Goal: Task Accomplishment & Management: Use online tool/utility

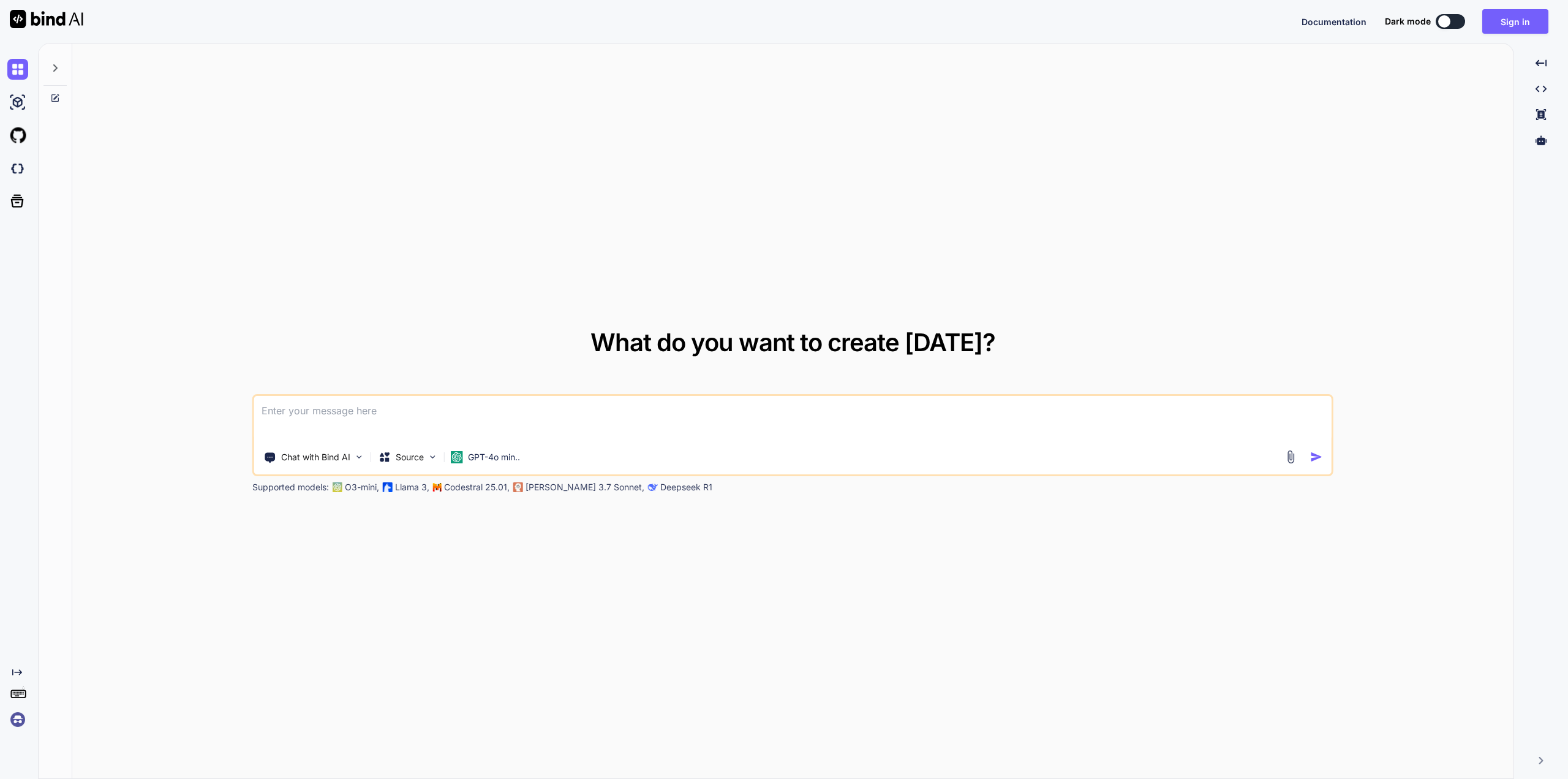
drag, startPoint x: 1480, startPoint y: 0, endPoint x: 1355, endPoint y: 123, distance: 175.4
click at [1355, 123] on div "What do you want to create [DATE]? Chat with Bind AI Source GPT-4o min.. Suppor…" at bounding box center [792, 412] width 1441 height 736
drag, startPoint x: 1247, startPoint y: 2, endPoint x: 1147, endPoint y: 89, distance: 132.5
click at [1147, 89] on div "What do you want to create [DATE]? Chat with Bind AI Source GPT-4o min.. Suppor…" at bounding box center [792, 412] width 1441 height 736
click at [1524, 18] on button "Sign in" at bounding box center [1515, 21] width 66 height 25
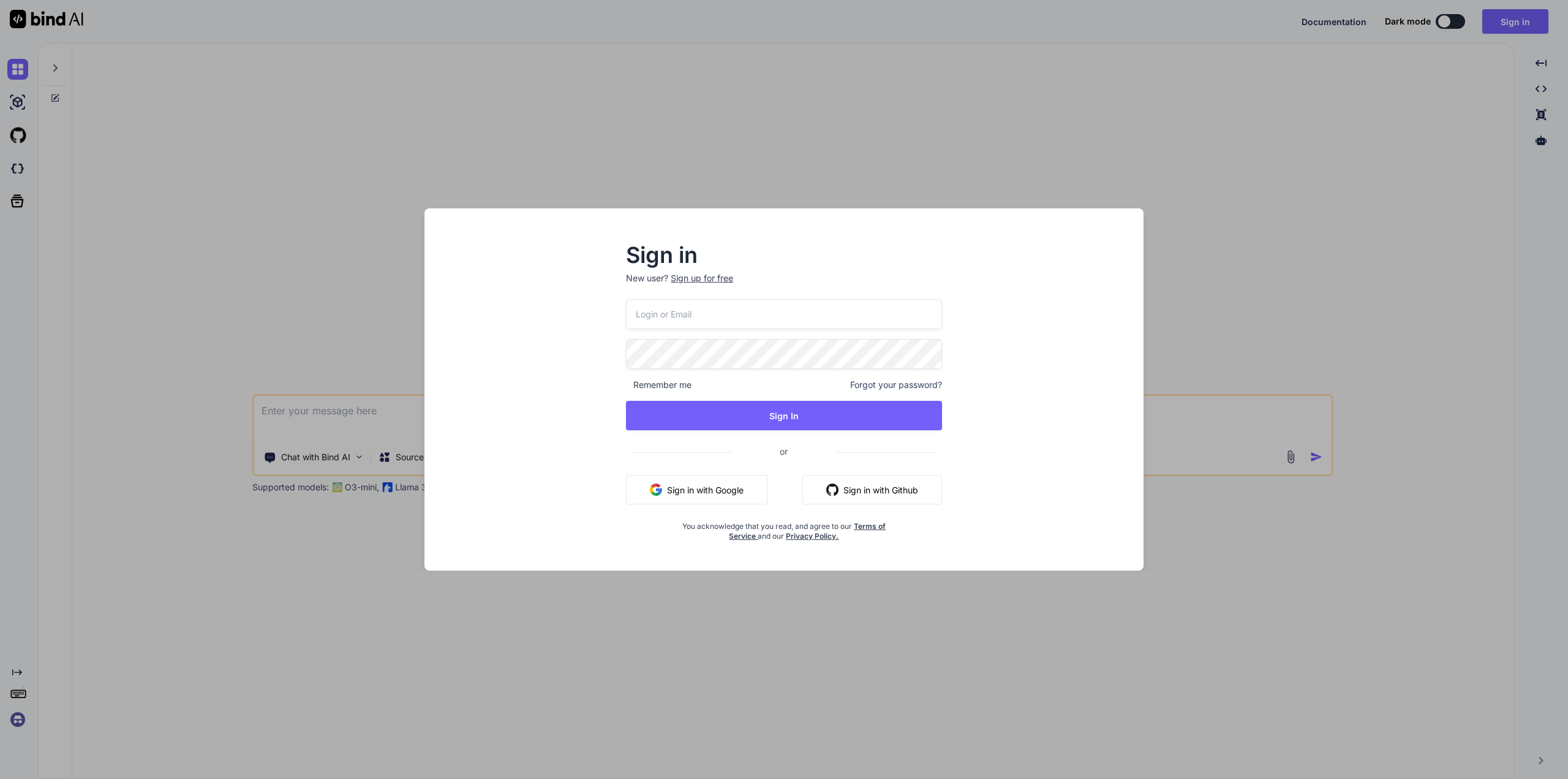
click at [718, 488] on button "Sign in with Google" at bounding box center [697, 489] width 141 height 29
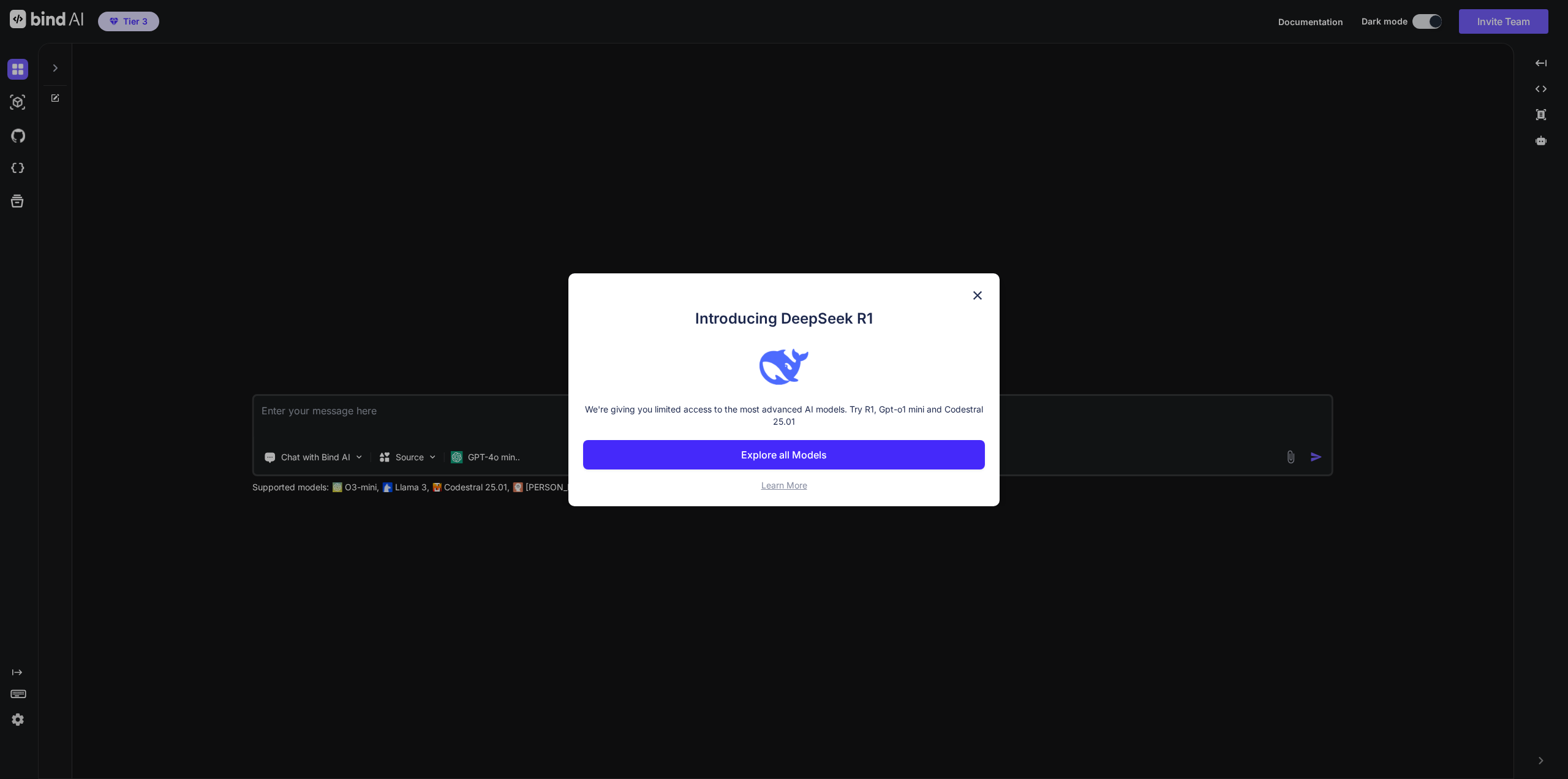
click at [798, 449] on p "Explore all Models" at bounding box center [784, 454] width 86 height 15
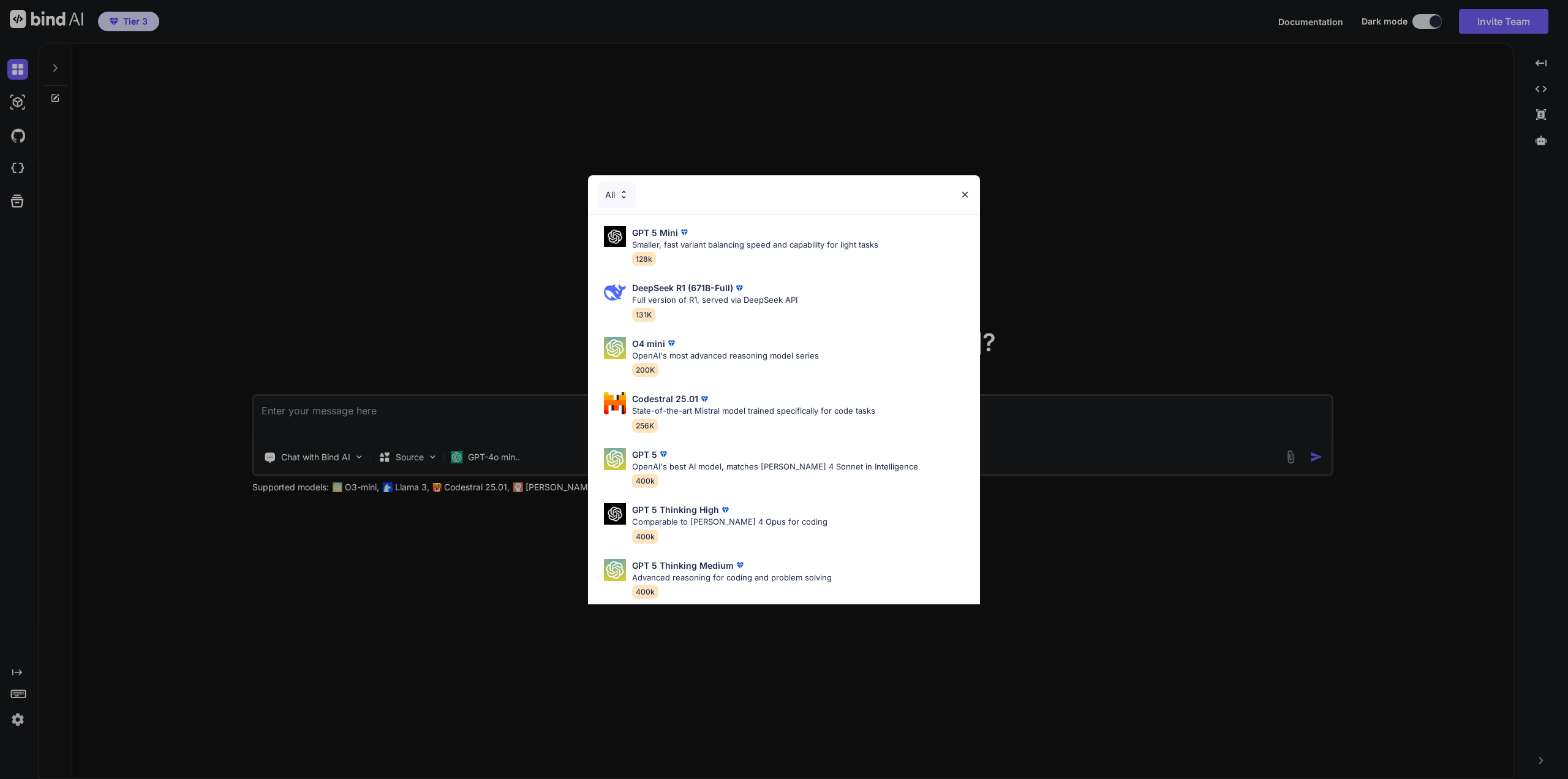
click at [964, 197] on img at bounding box center [965, 195] width 11 height 11
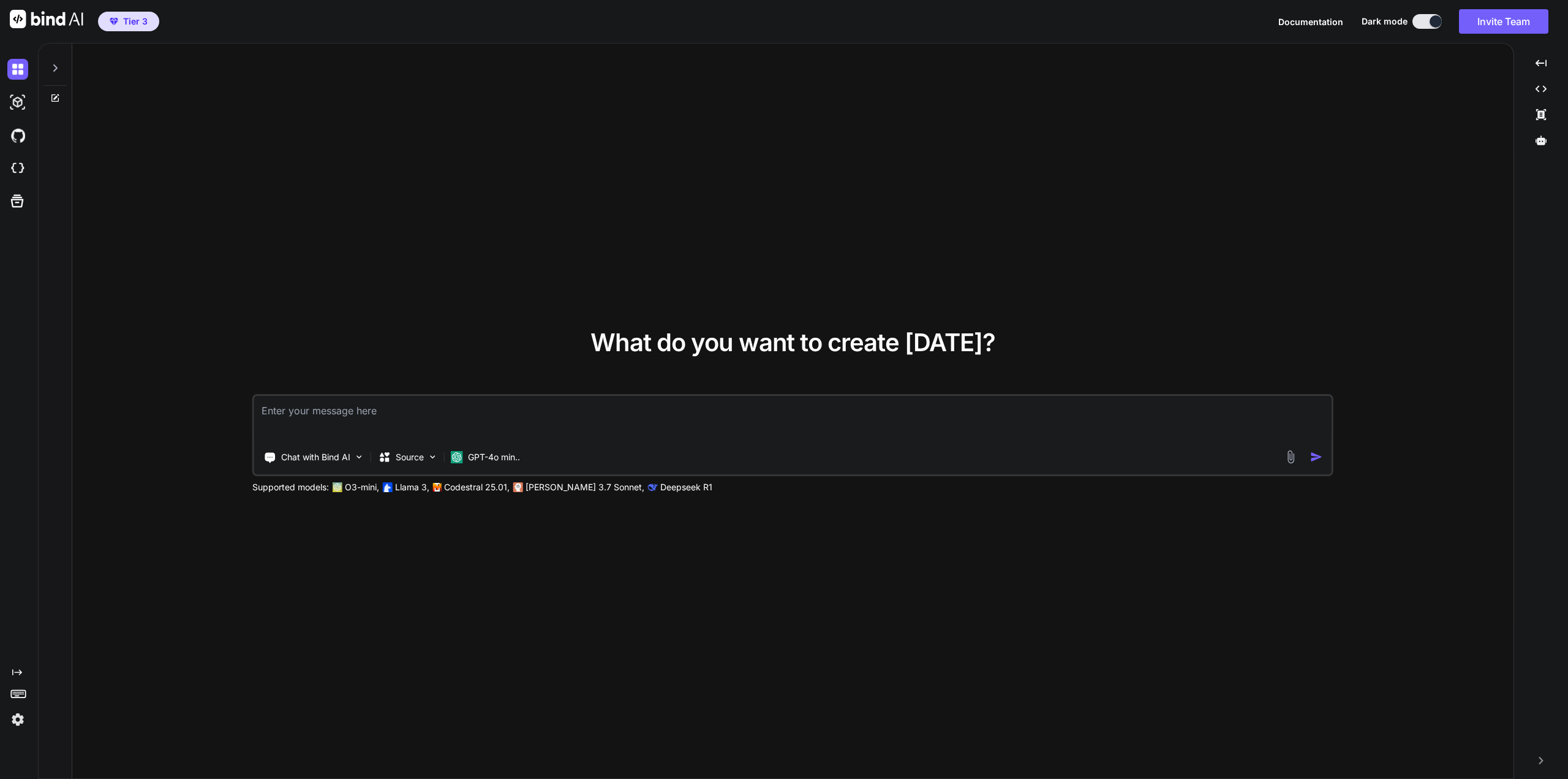
click at [16, 690] on rect at bounding box center [18, 693] width 14 height 8
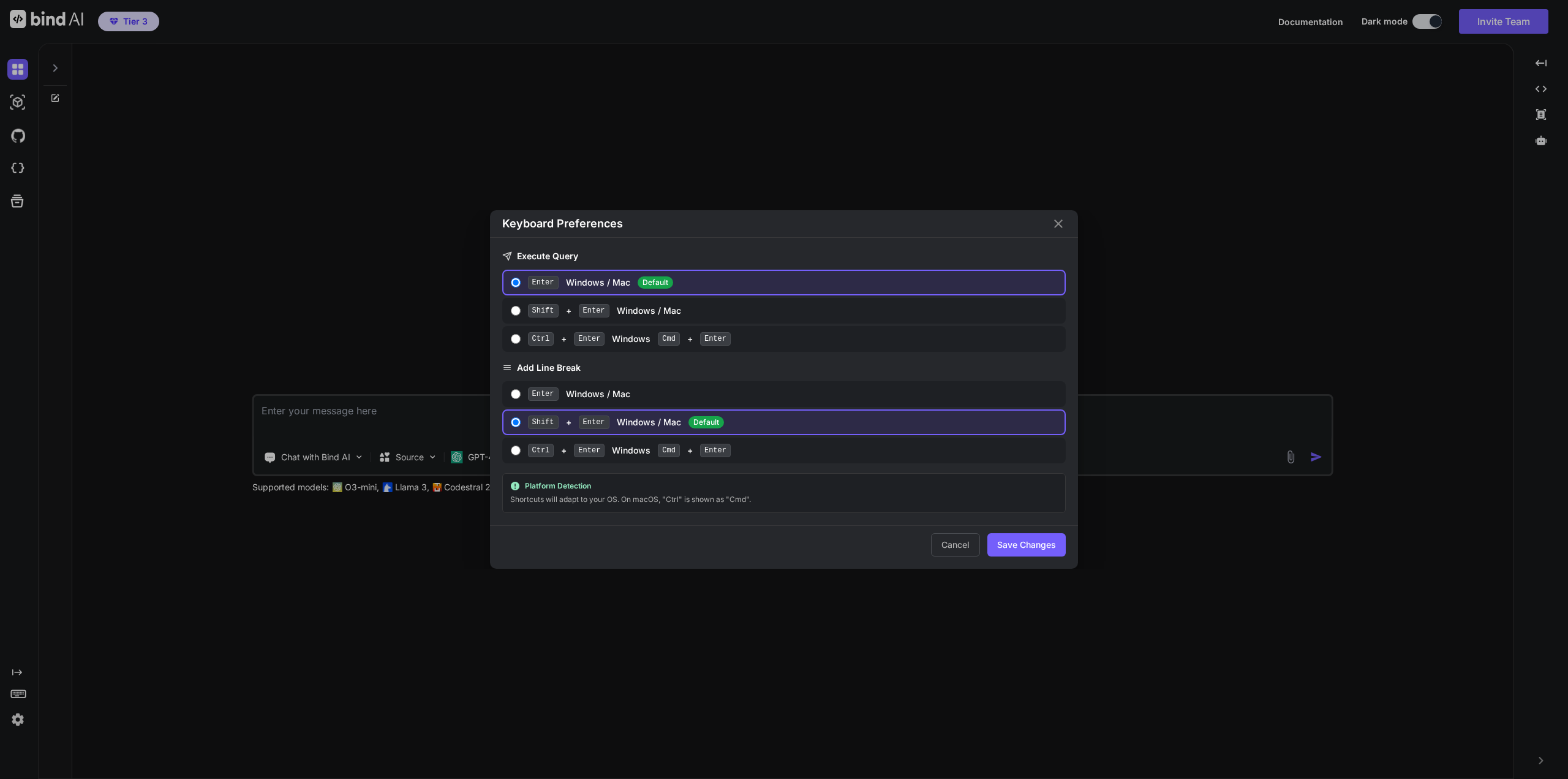
click at [1060, 222] on icon "Close" at bounding box center [1059, 224] width 15 height 15
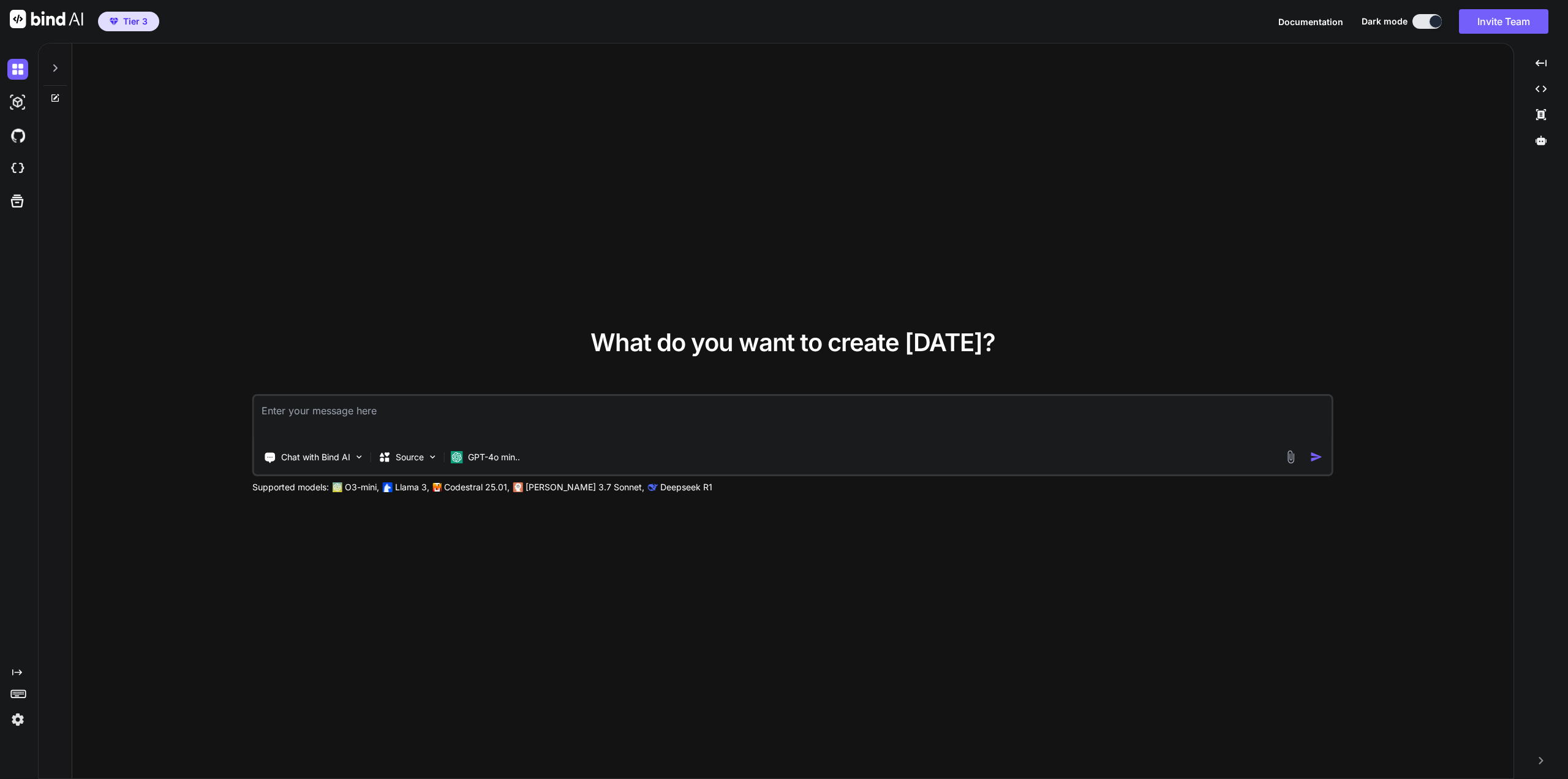
click at [18, 669] on icon "Created with Pixso." at bounding box center [17, 672] width 10 height 10
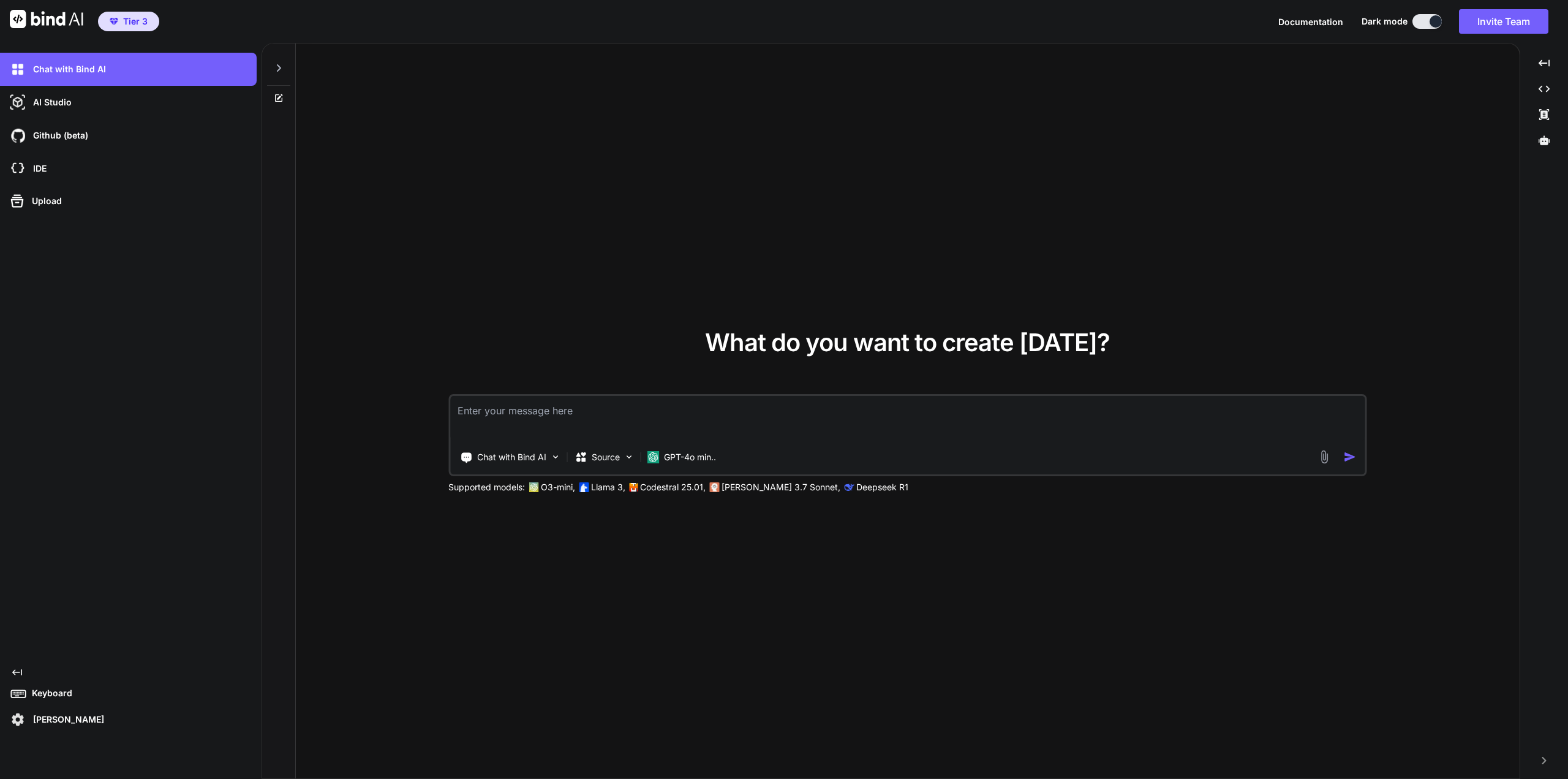
click at [18, 669] on icon "Created with Pixso." at bounding box center [17, 672] width 10 height 10
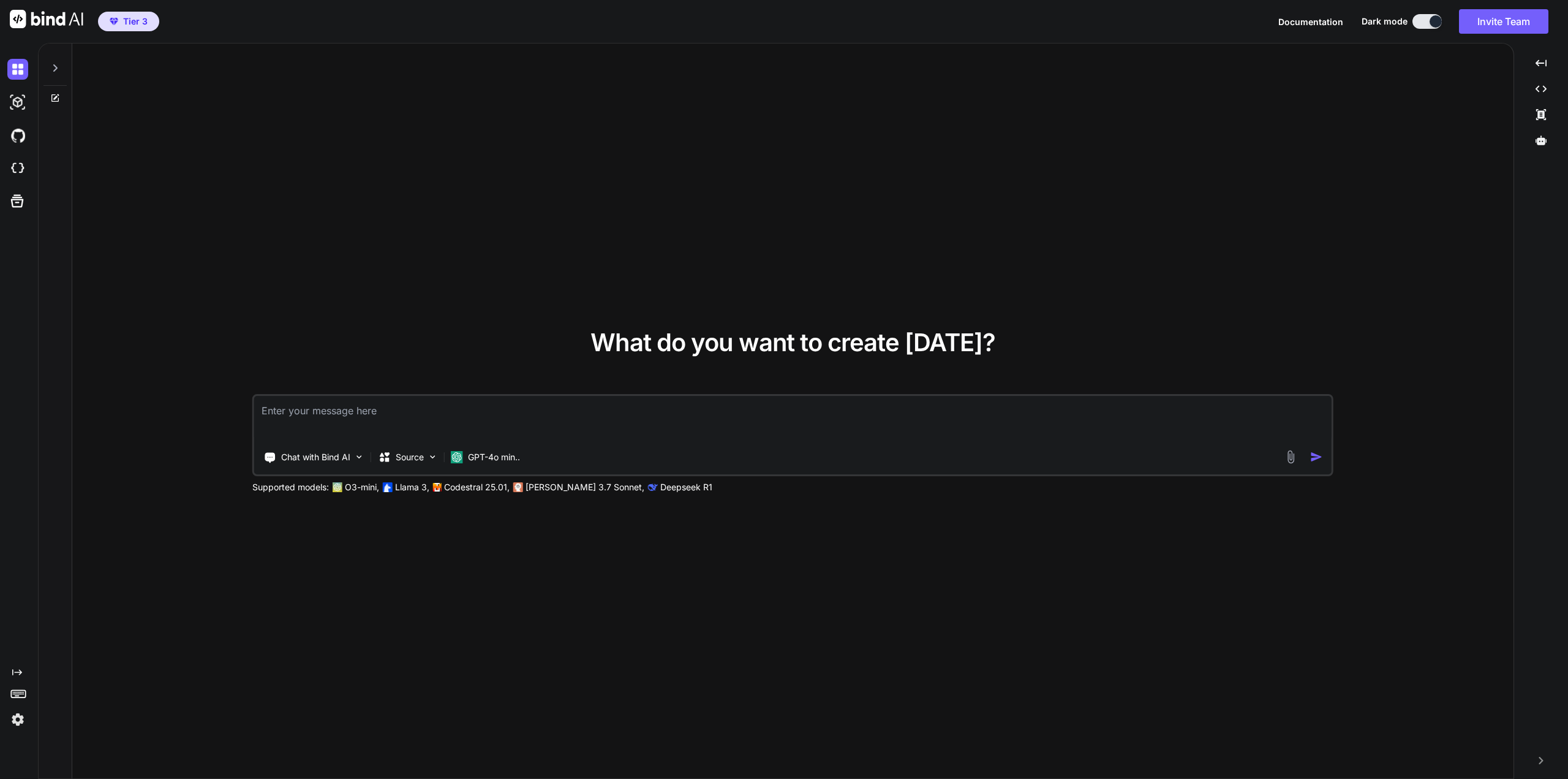
click at [19, 719] on img at bounding box center [18, 720] width 21 height 21
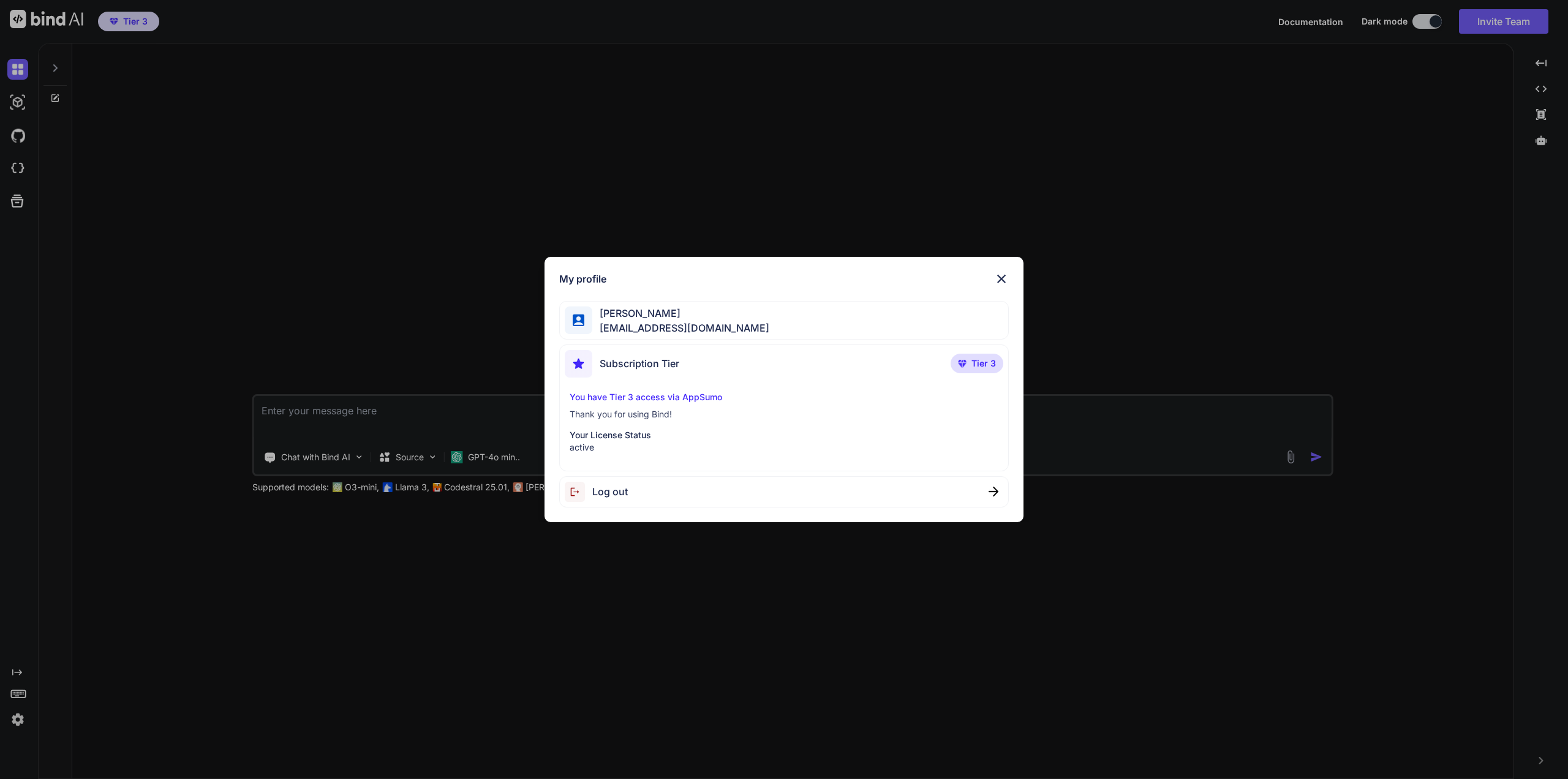
click at [1002, 276] on img at bounding box center [1002, 279] width 15 height 15
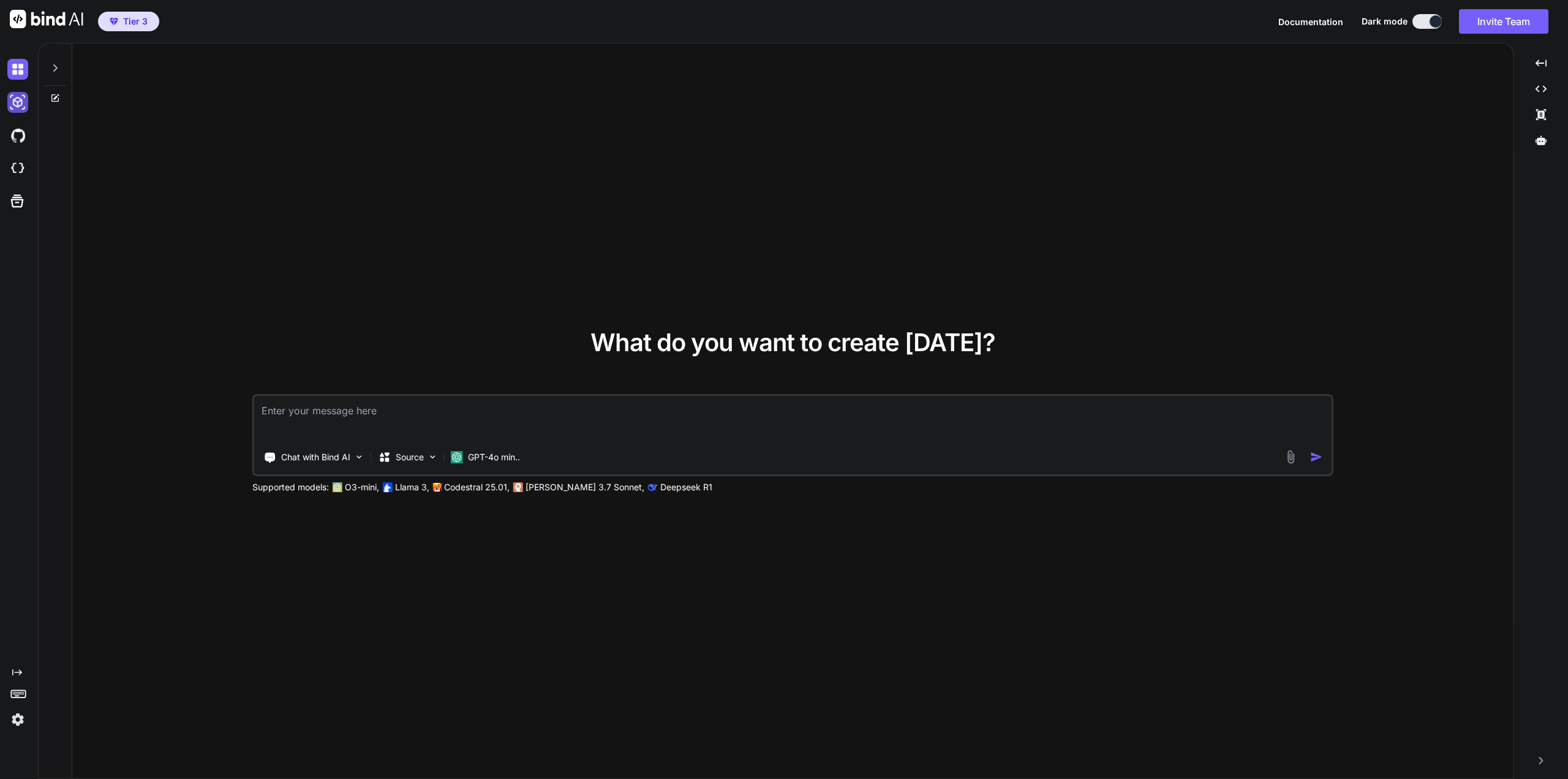
click at [20, 104] on img at bounding box center [18, 102] width 21 height 21
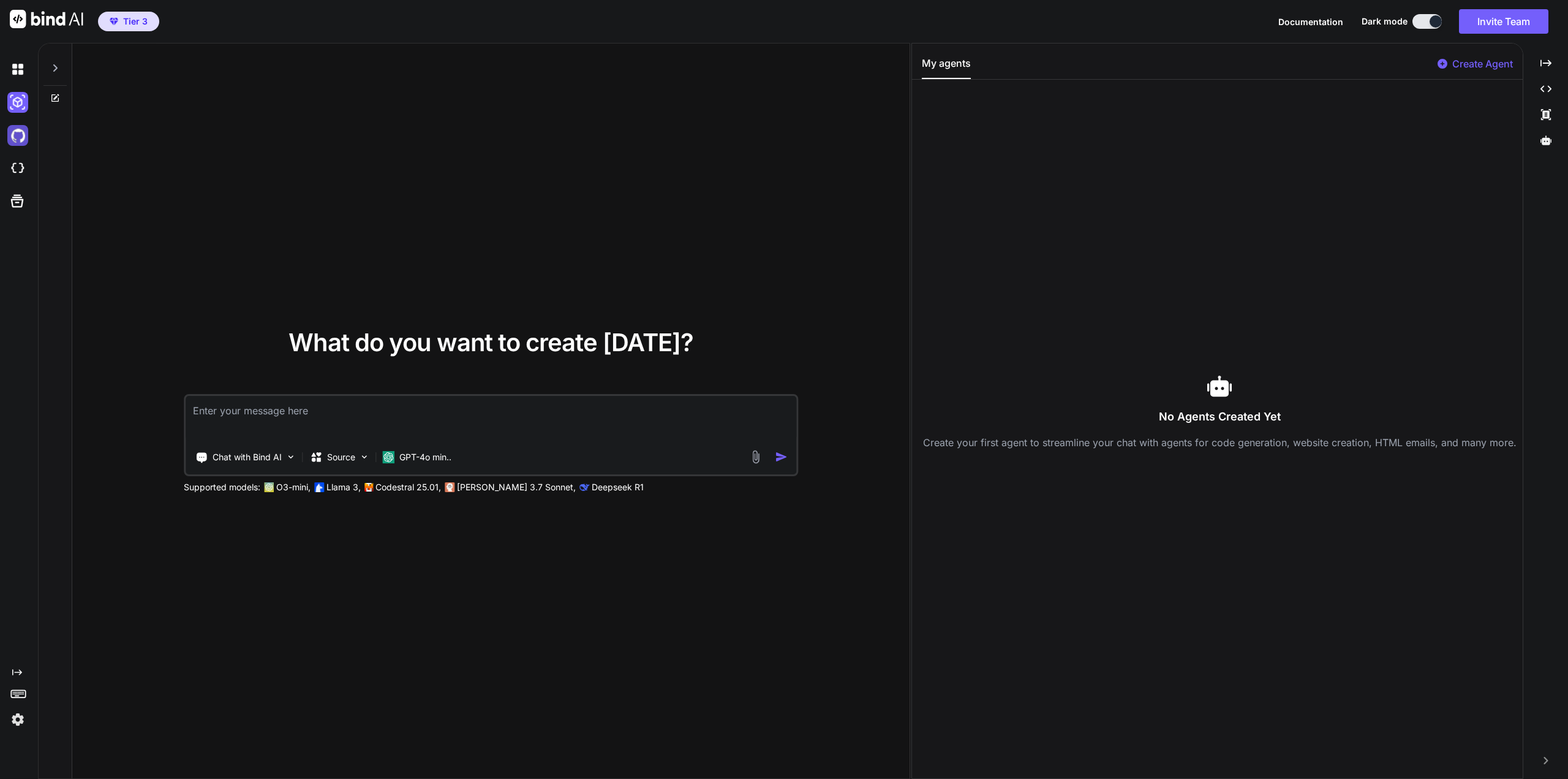
click at [22, 137] on img at bounding box center [18, 135] width 21 height 21
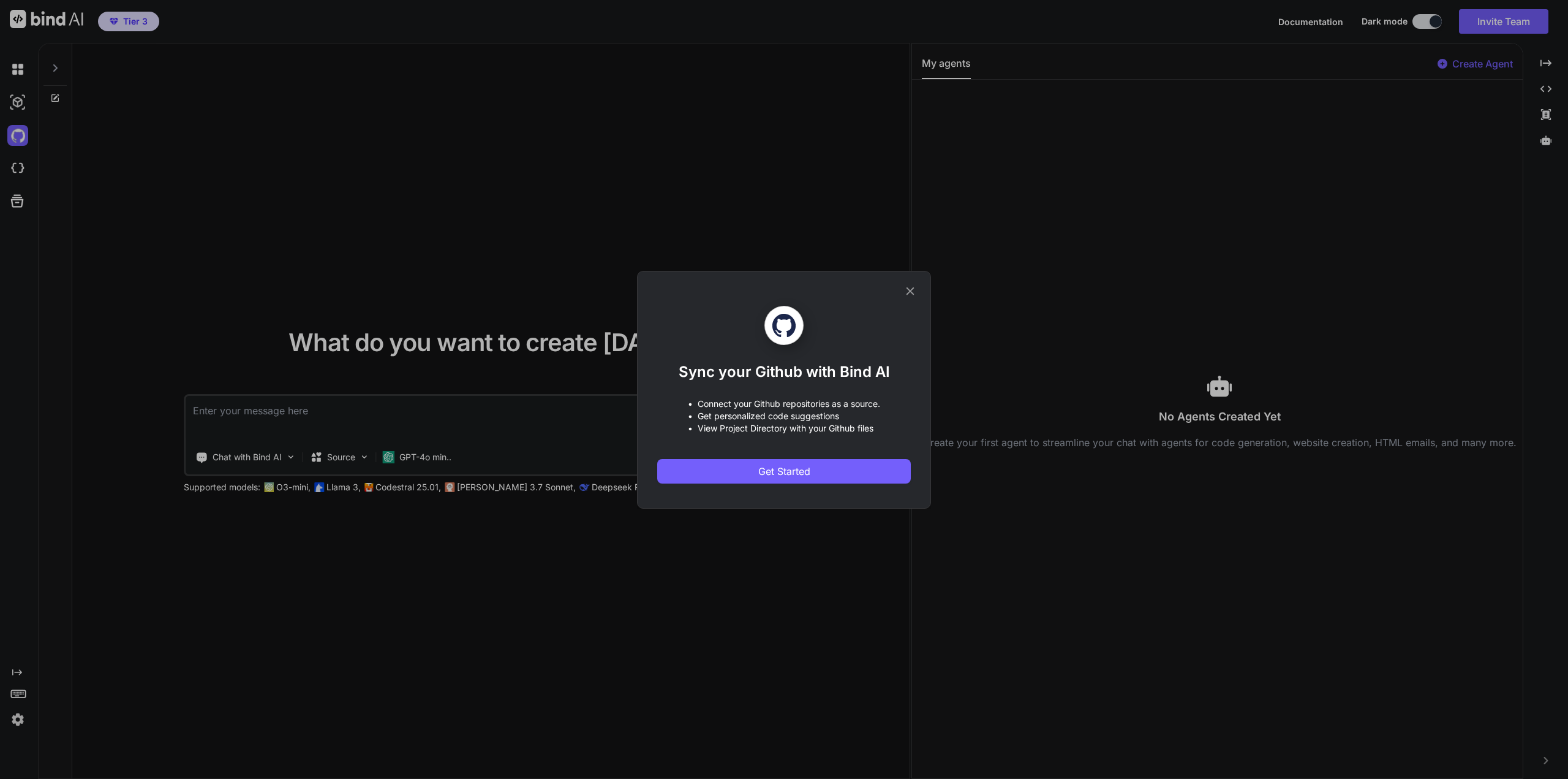
click at [909, 291] on icon at bounding box center [910, 291] width 14 height 14
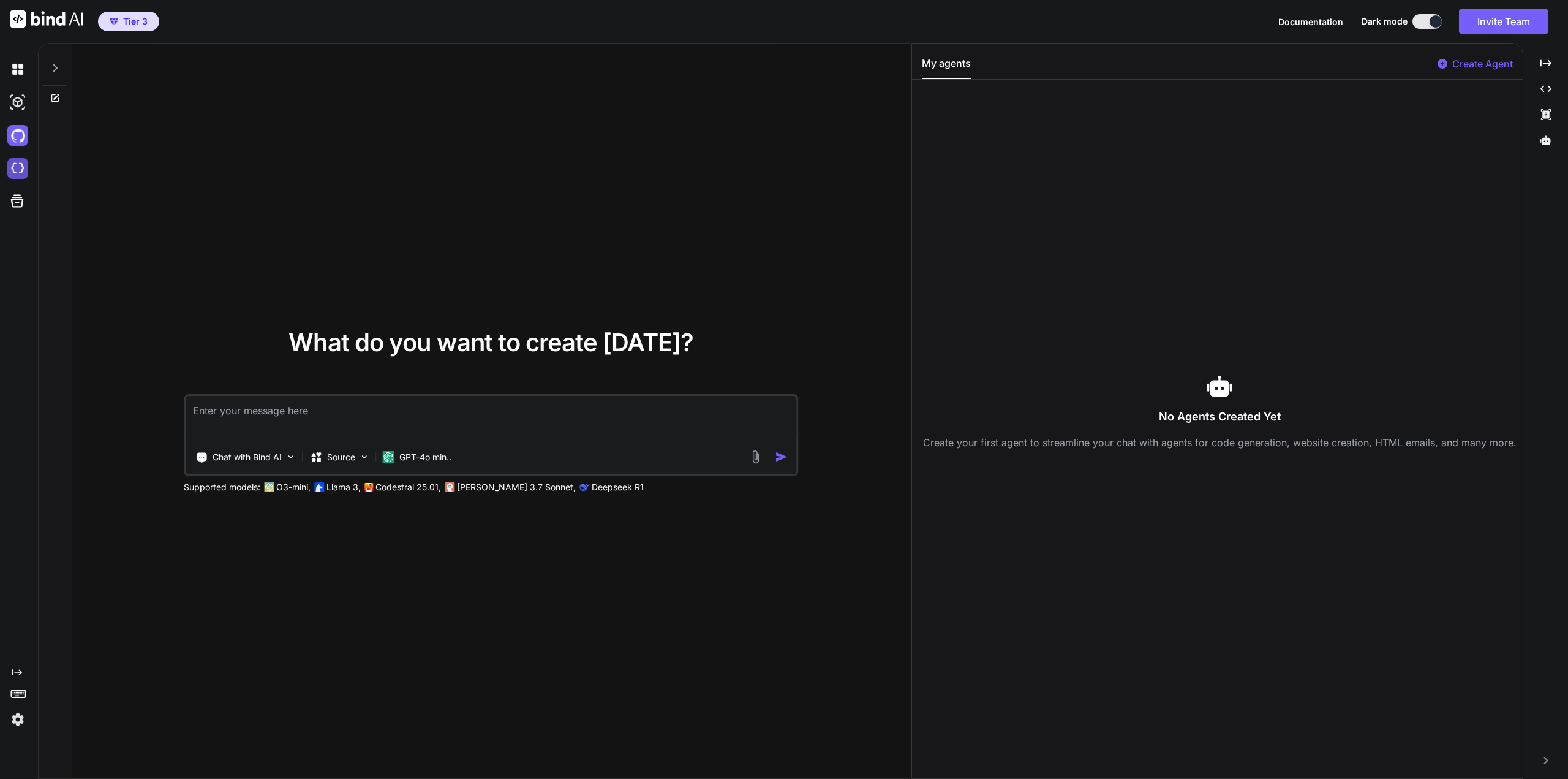
click at [15, 175] on img at bounding box center [18, 168] width 21 height 21
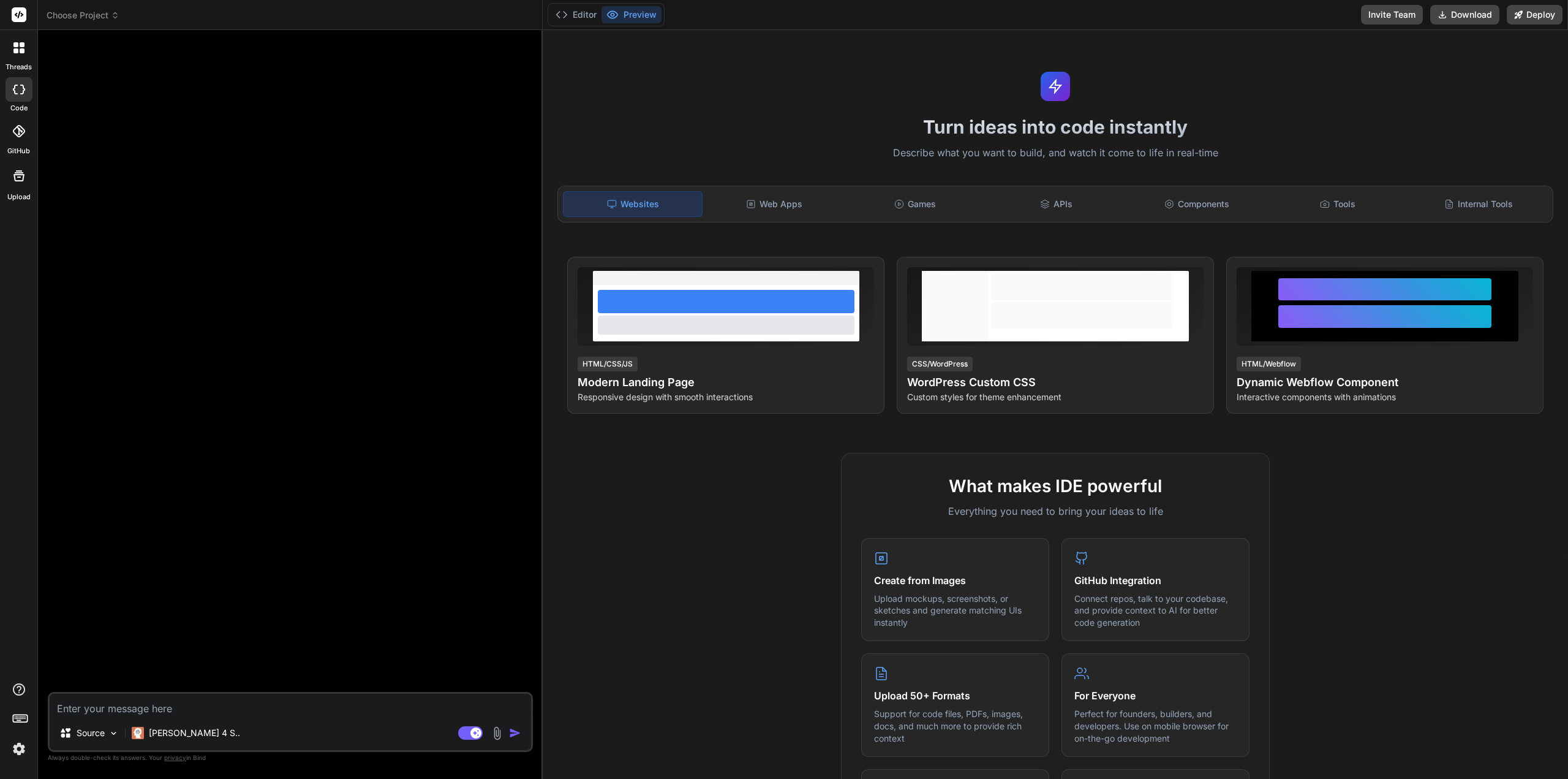
click at [17, 129] on icon at bounding box center [19, 131] width 12 height 12
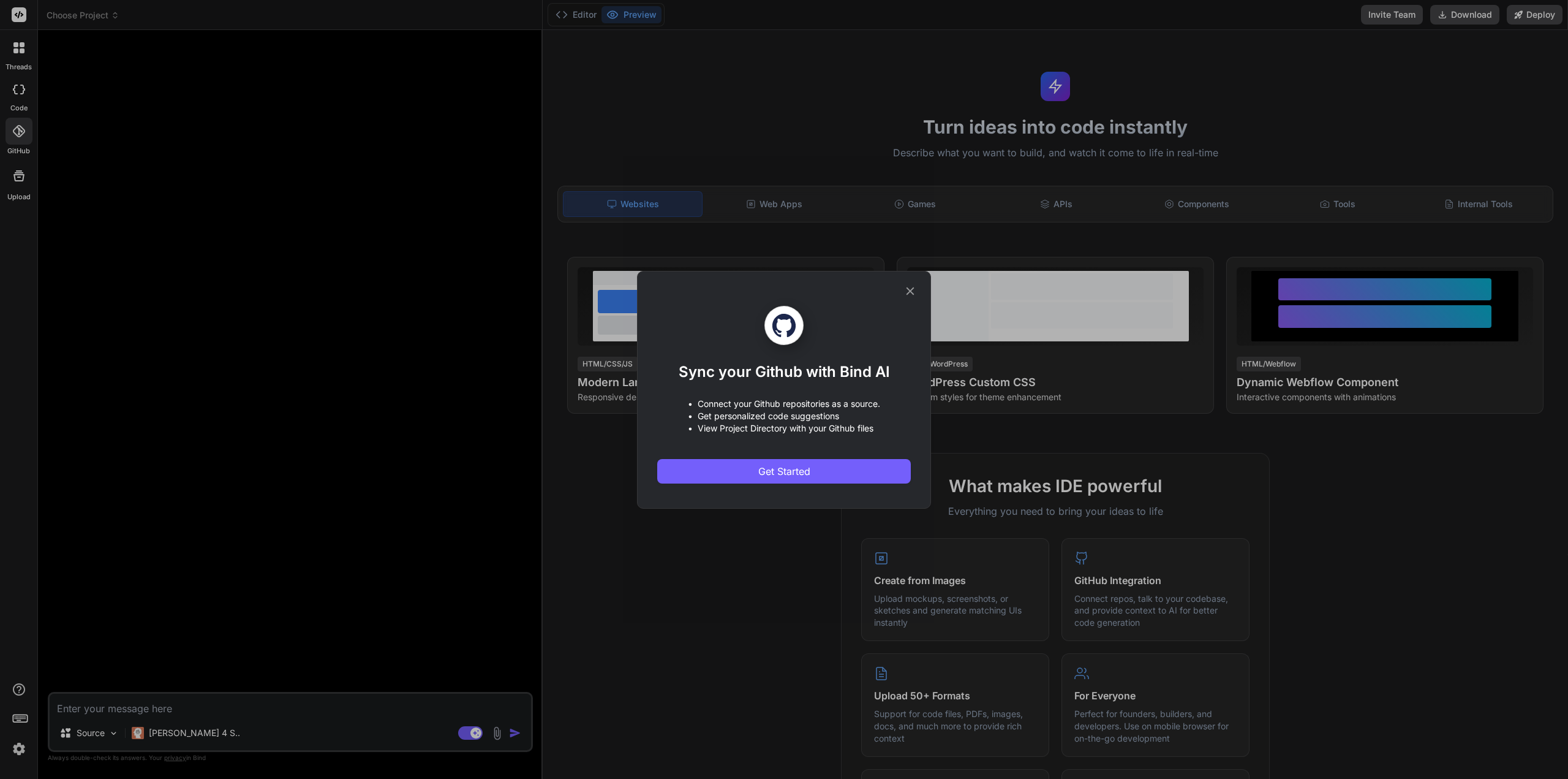
click at [20, 173] on div "Sync your Github with Bind AI • Connect your Github repositories as a source. •…" at bounding box center [784, 389] width 1568 height 779
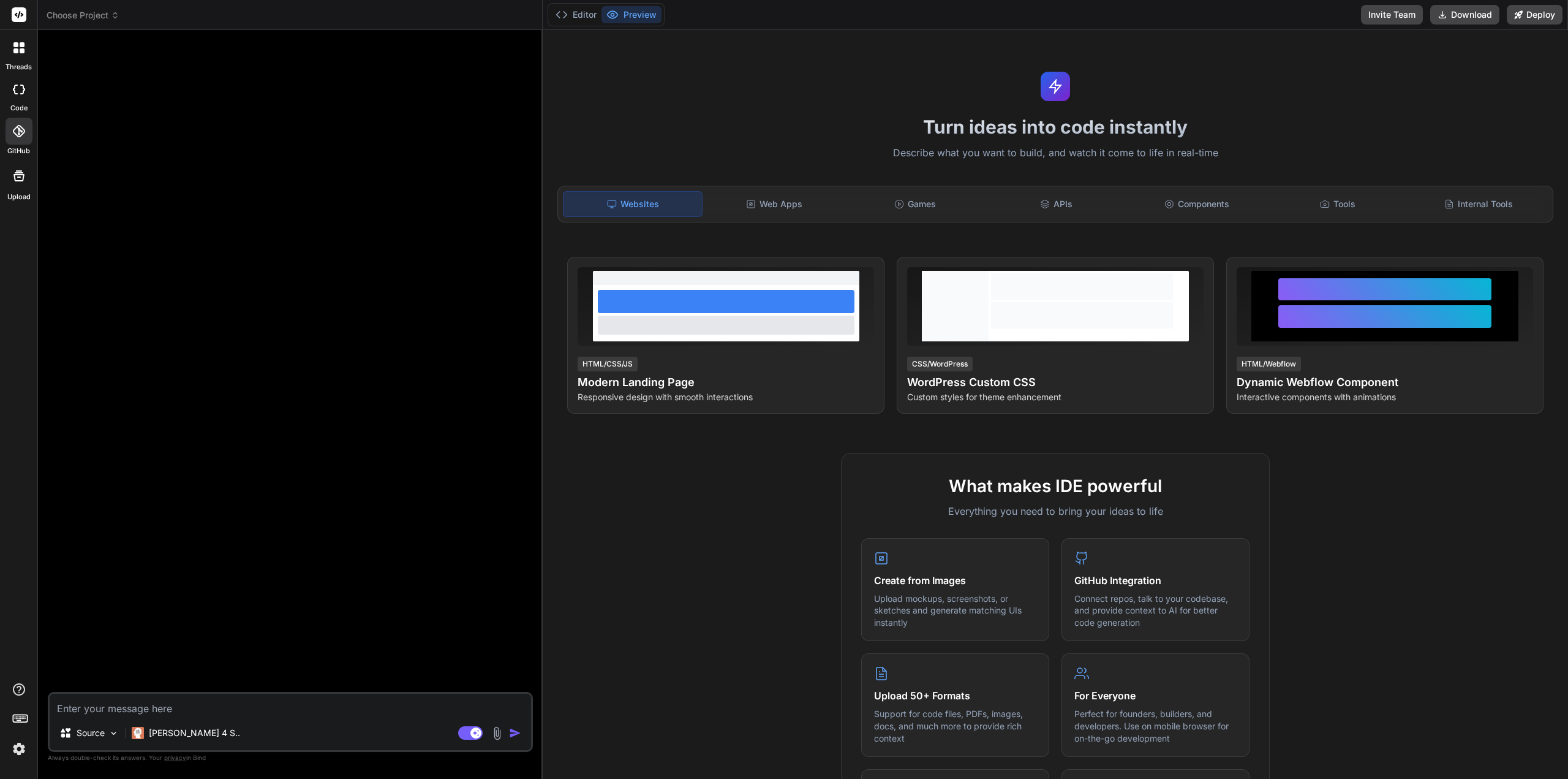
click at [18, 176] on icon at bounding box center [19, 176] width 11 height 11
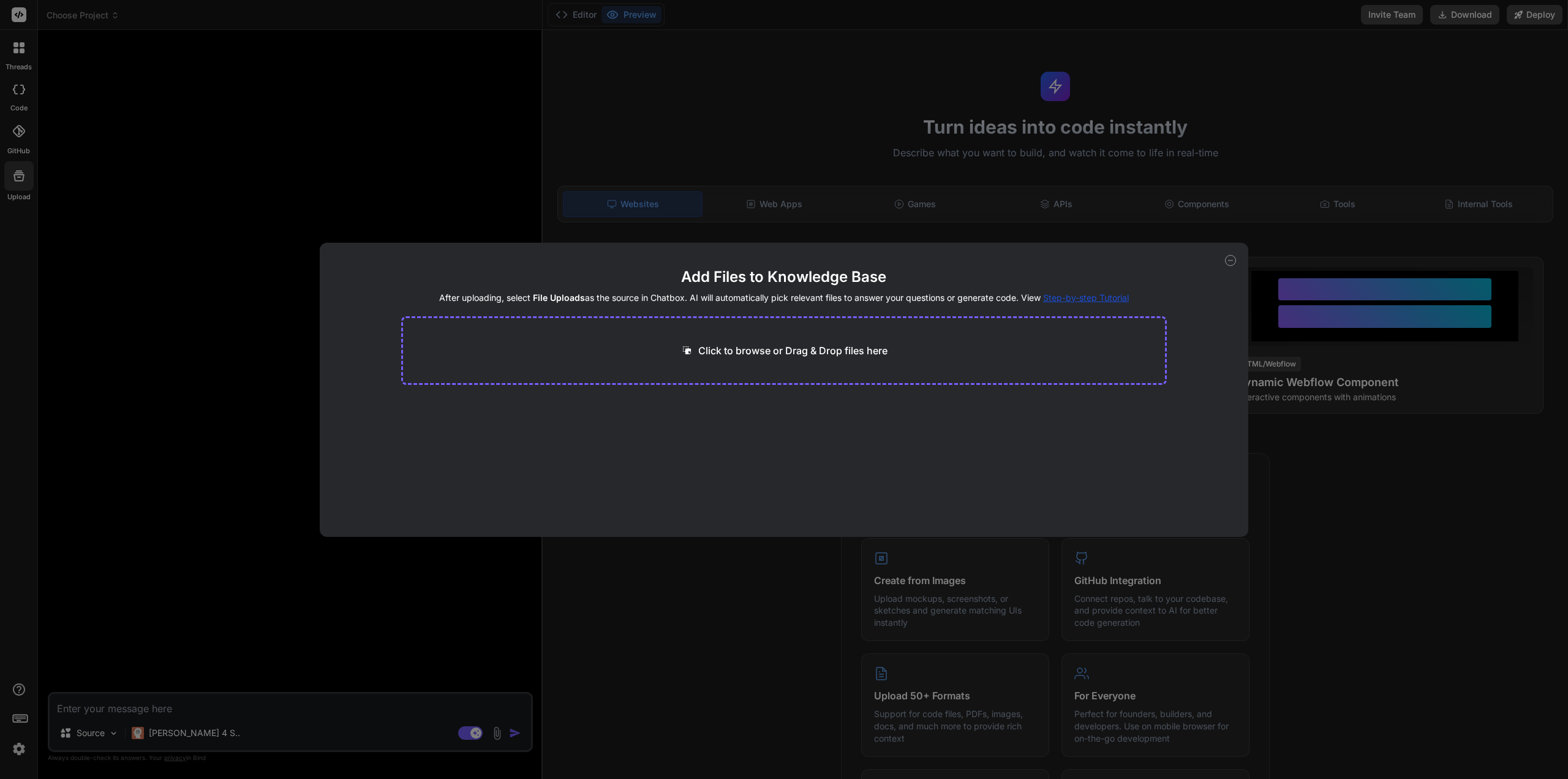
click at [1230, 261] on icon at bounding box center [1230, 260] width 11 height 11
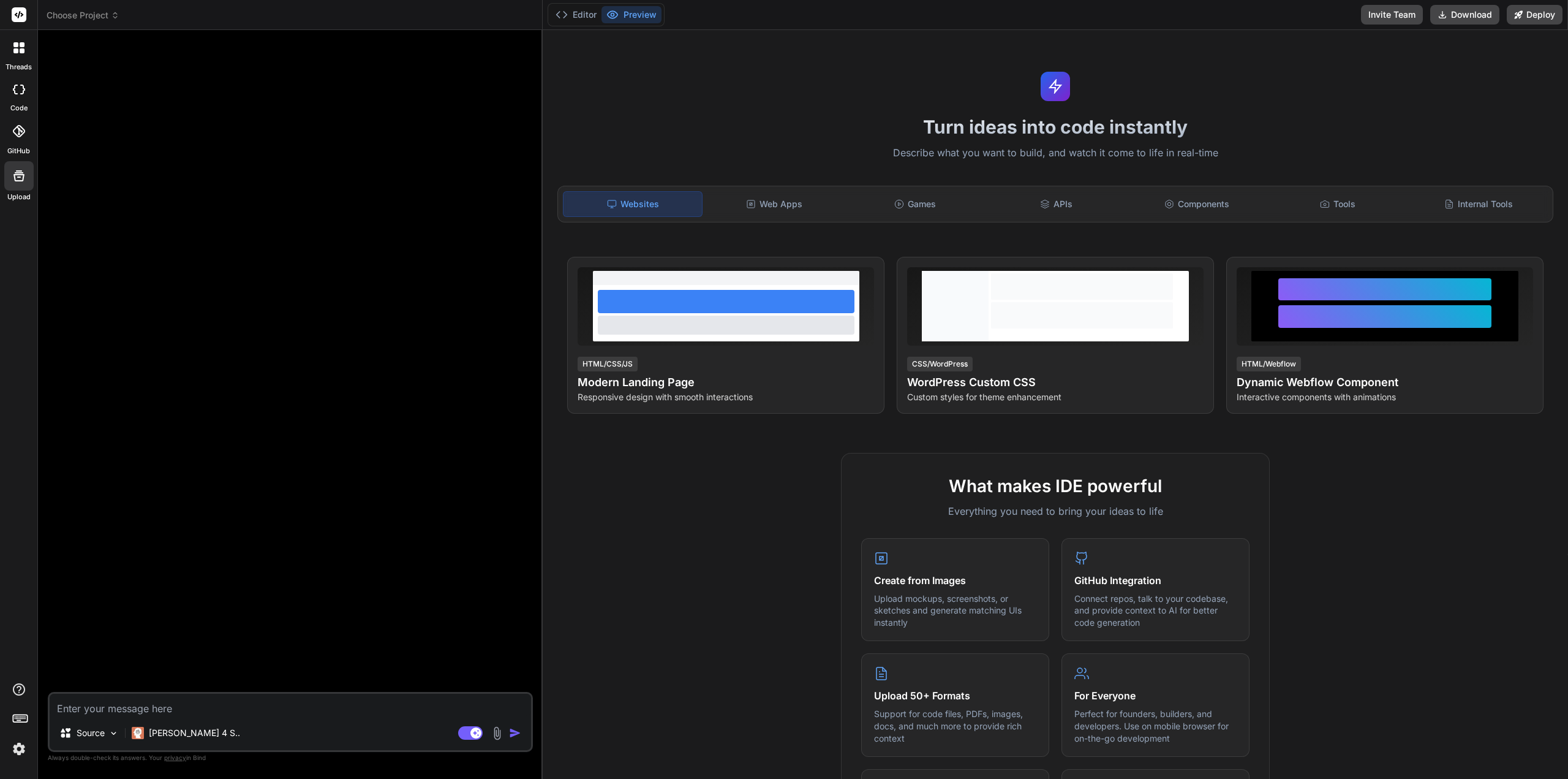
click at [18, 51] on icon at bounding box center [16, 50] width 5 height 5
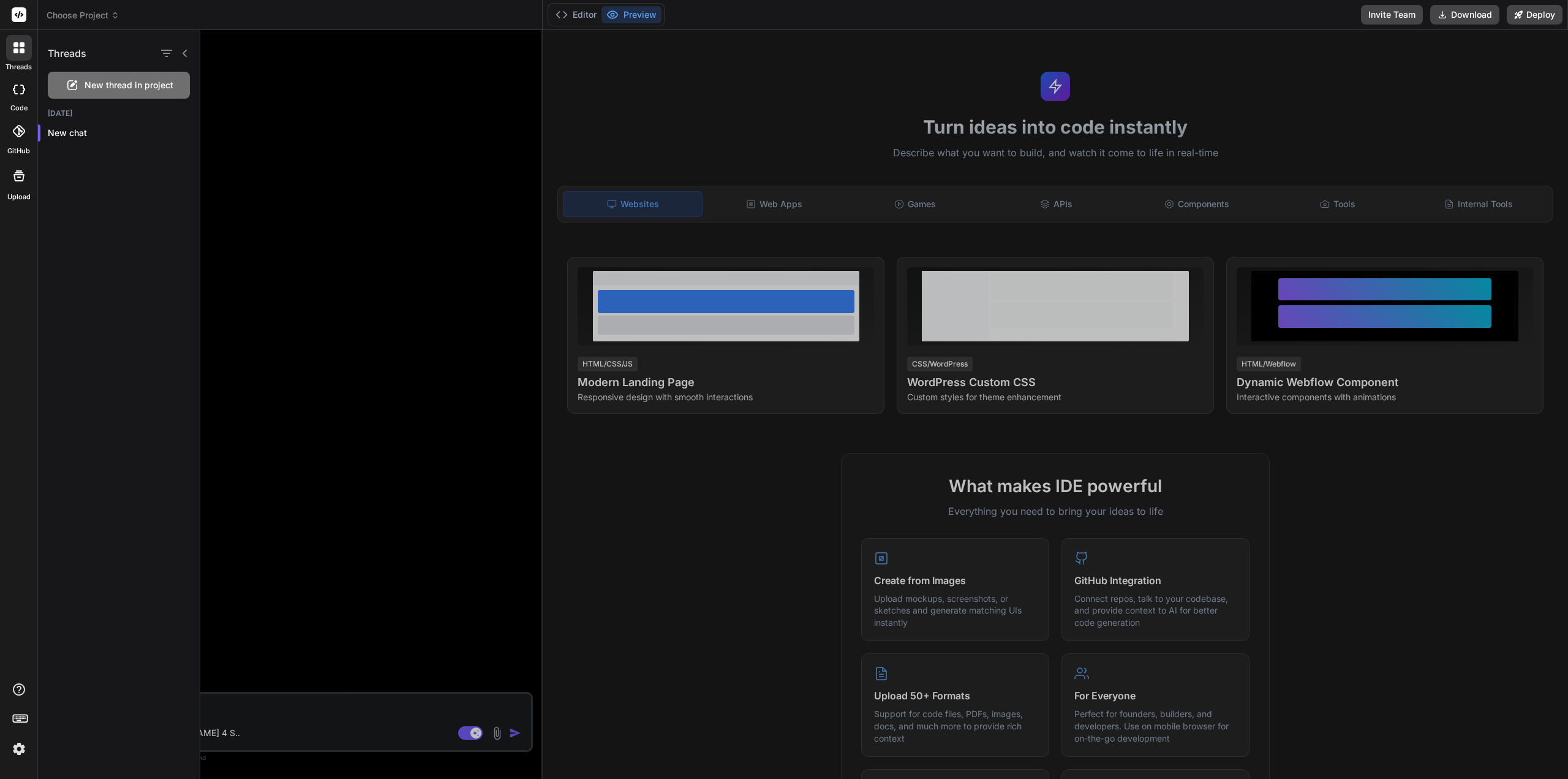
click at [312, 106] on div at bounding box center [884, 404] width 1367 height 749
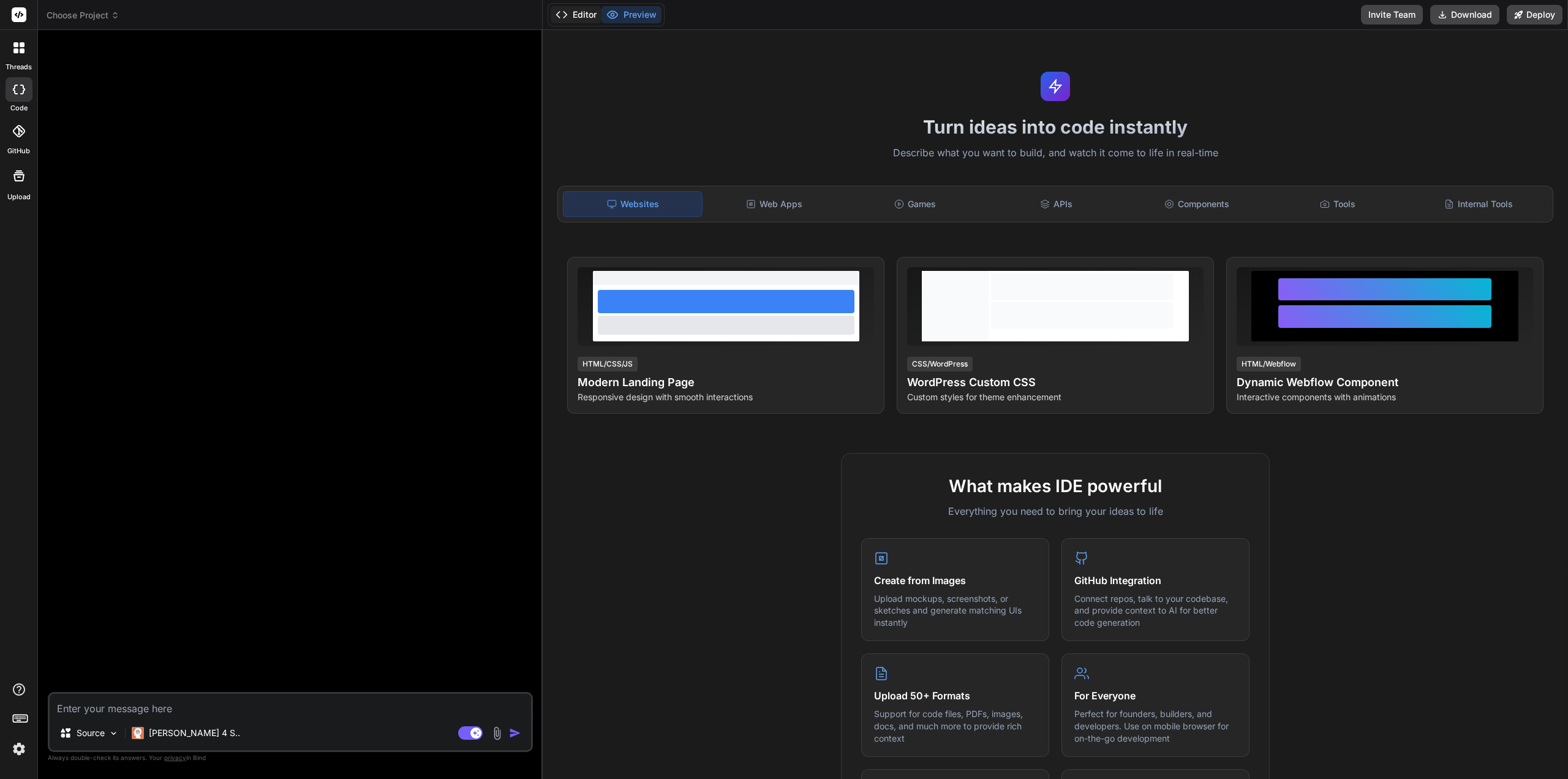
click at [583, 12] on button "Editor" at bounding box center [576, 14] width 51 height 17
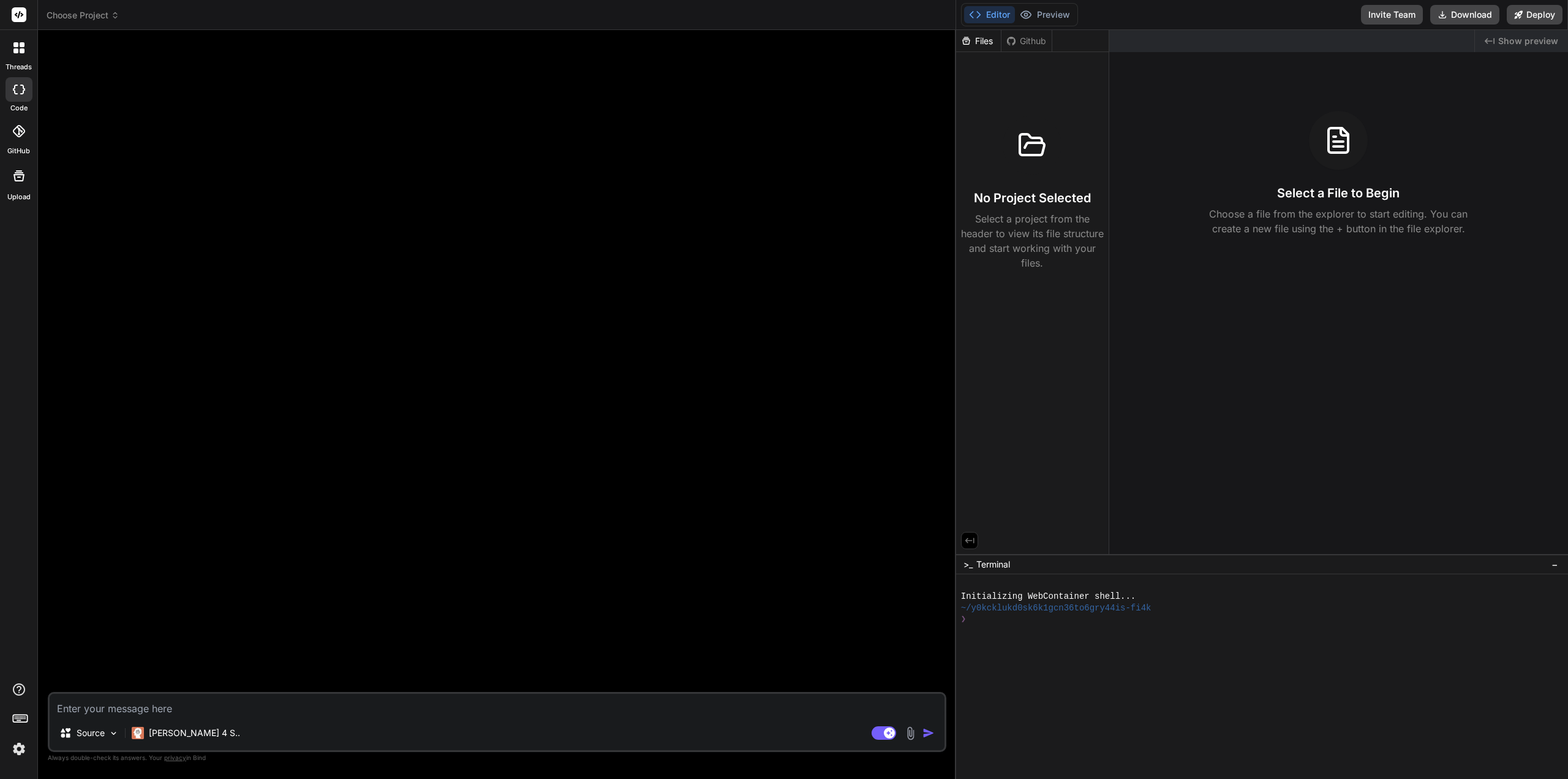
drag, startPoint x: 543, startPoint y: 112, endPoint x: 1567, endPoint y: 145, distance: 1024.5
click at [1567, 145] on div "Choose Project Created with Pixso. Bind AI Web Search Created with Pixso. Code …" at bounding box center [804, 389] width 1530 height 779
click at [1527, 42] on span "Show preview" at bounding box center [1528, 41] width 60 height 12
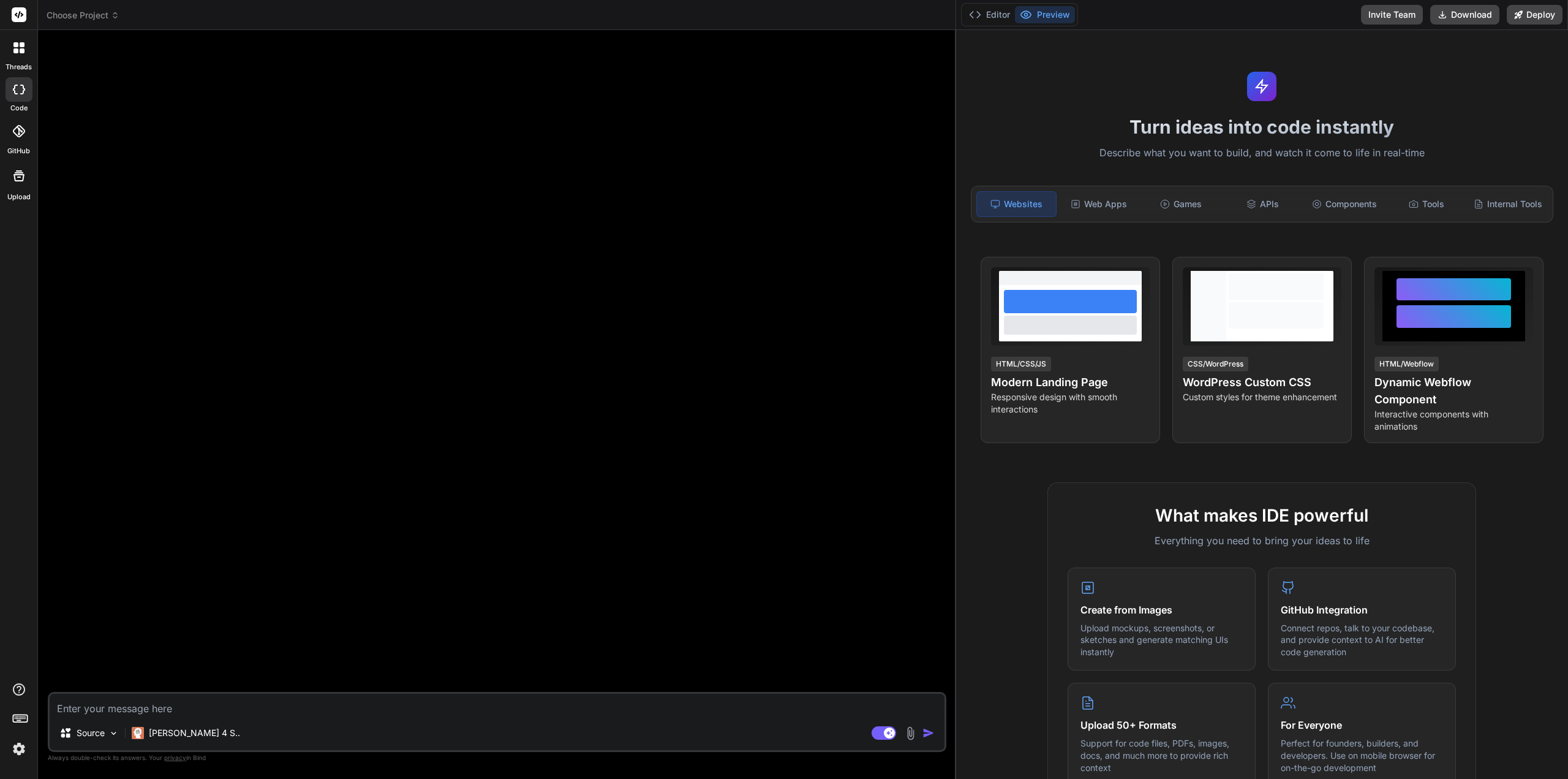
click at [20, 15] on rect at bounding box center [19, 15] width 15 height 15
click at [86, 14] on span "Choose Project" at bounding box center [83, 15] width 73 height 12
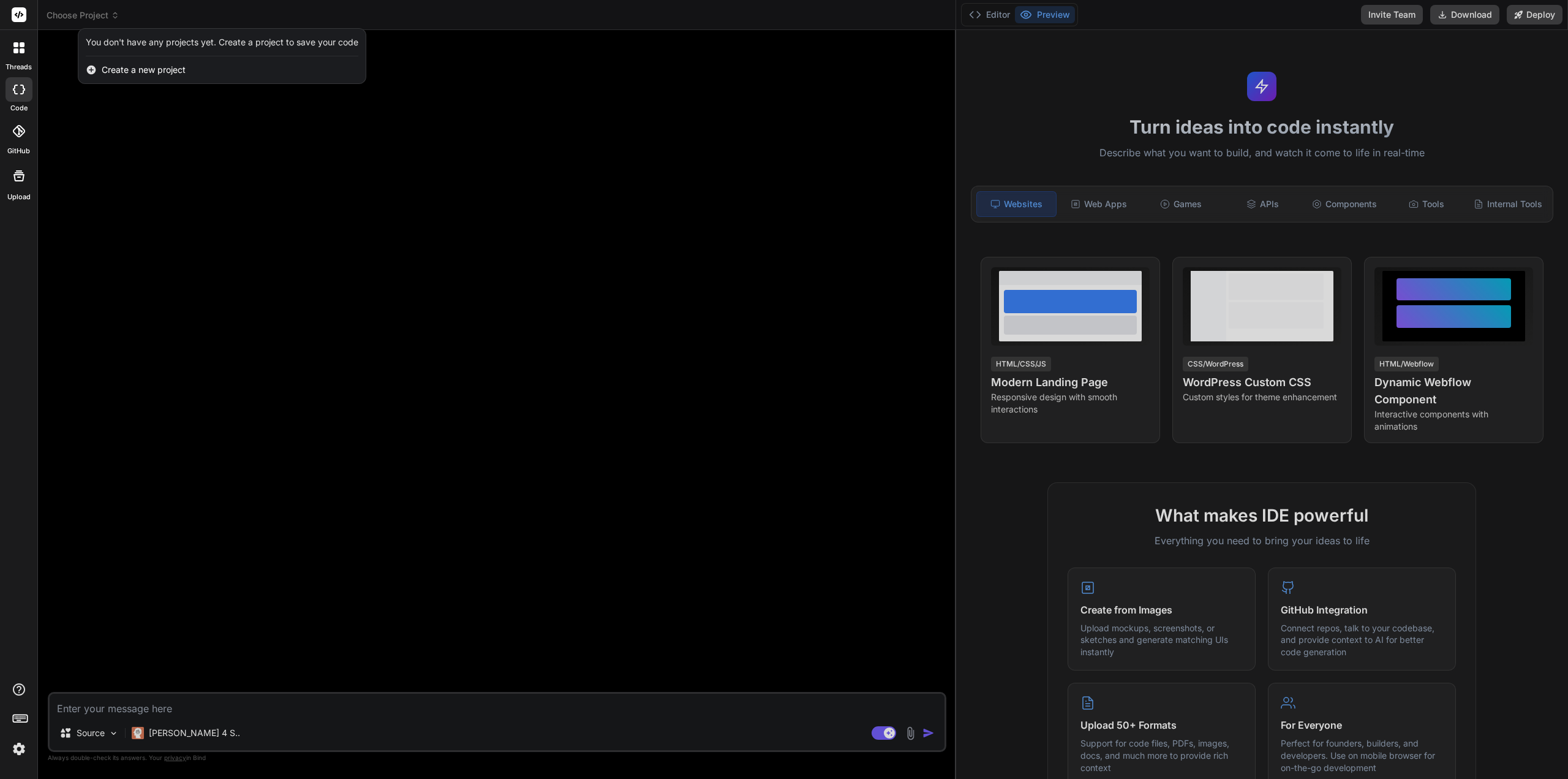
click at [161, 71] on span "Create a new project" at bounding box center [143, 70] width 84 height 12
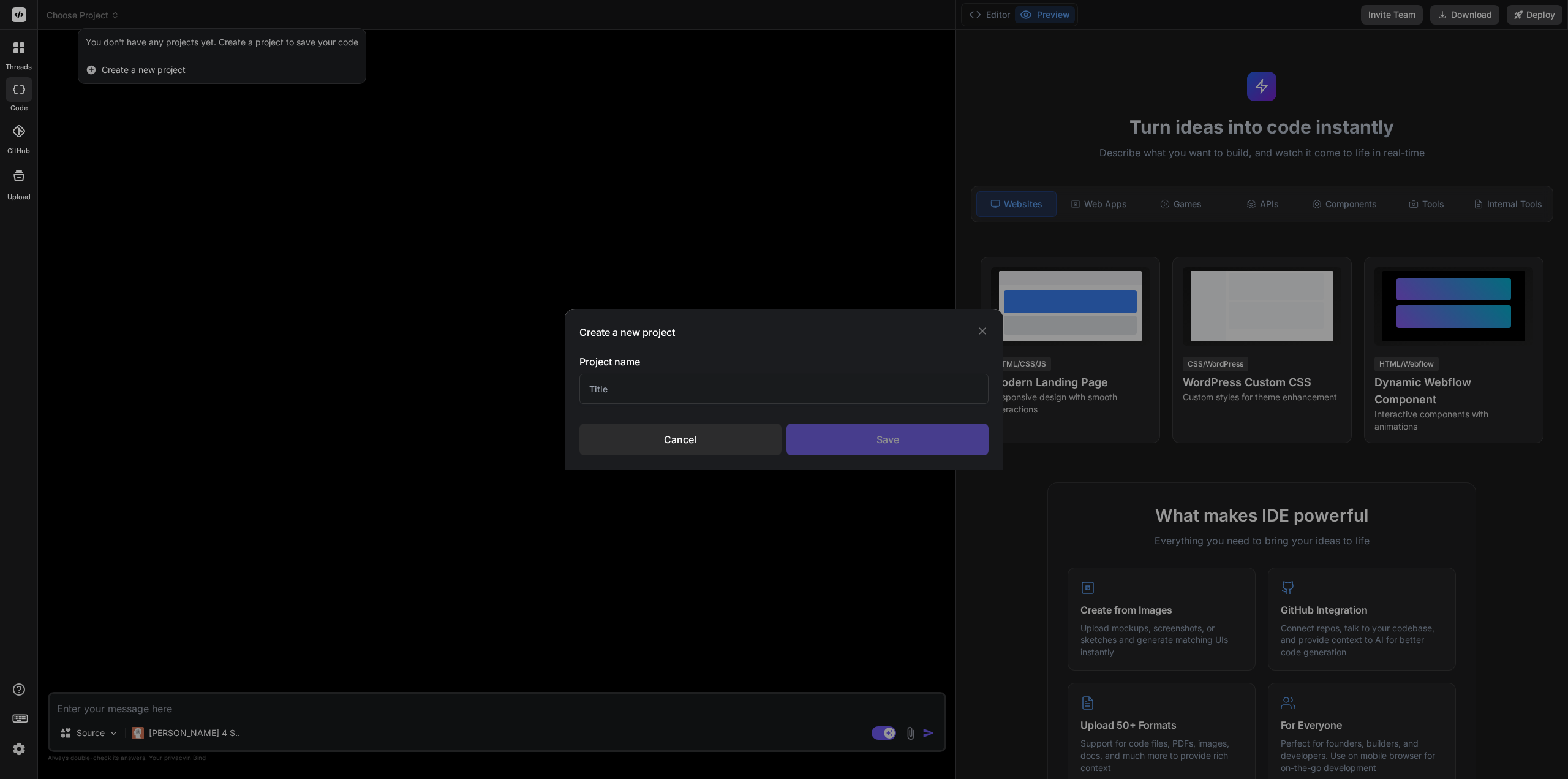
click at [706, 438] on div "Cancel" at bounding box center [680, 439] width 202 height 32
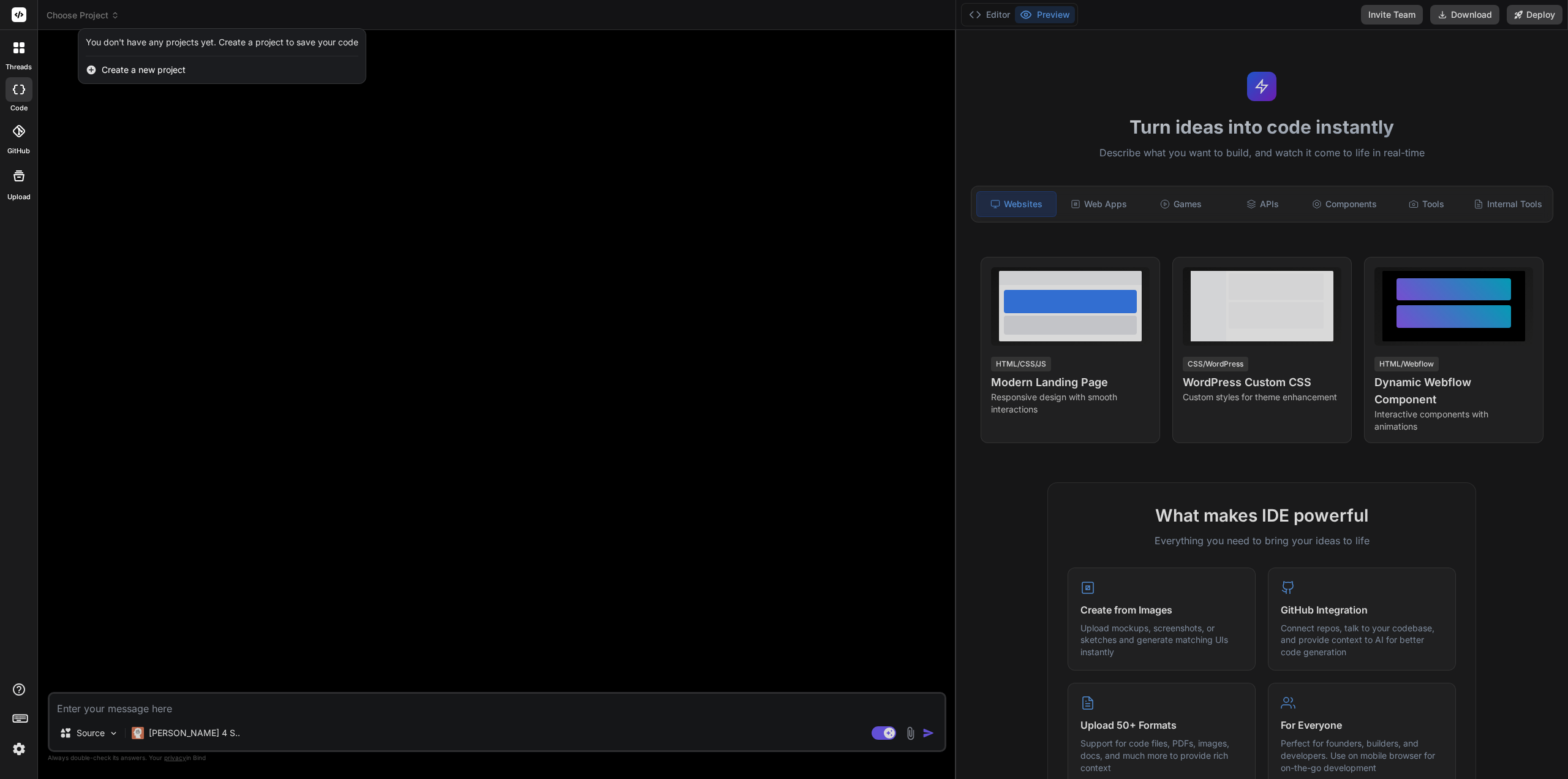
click at [25, 48] on div at bounding box center [19, 47] width 26 height 26
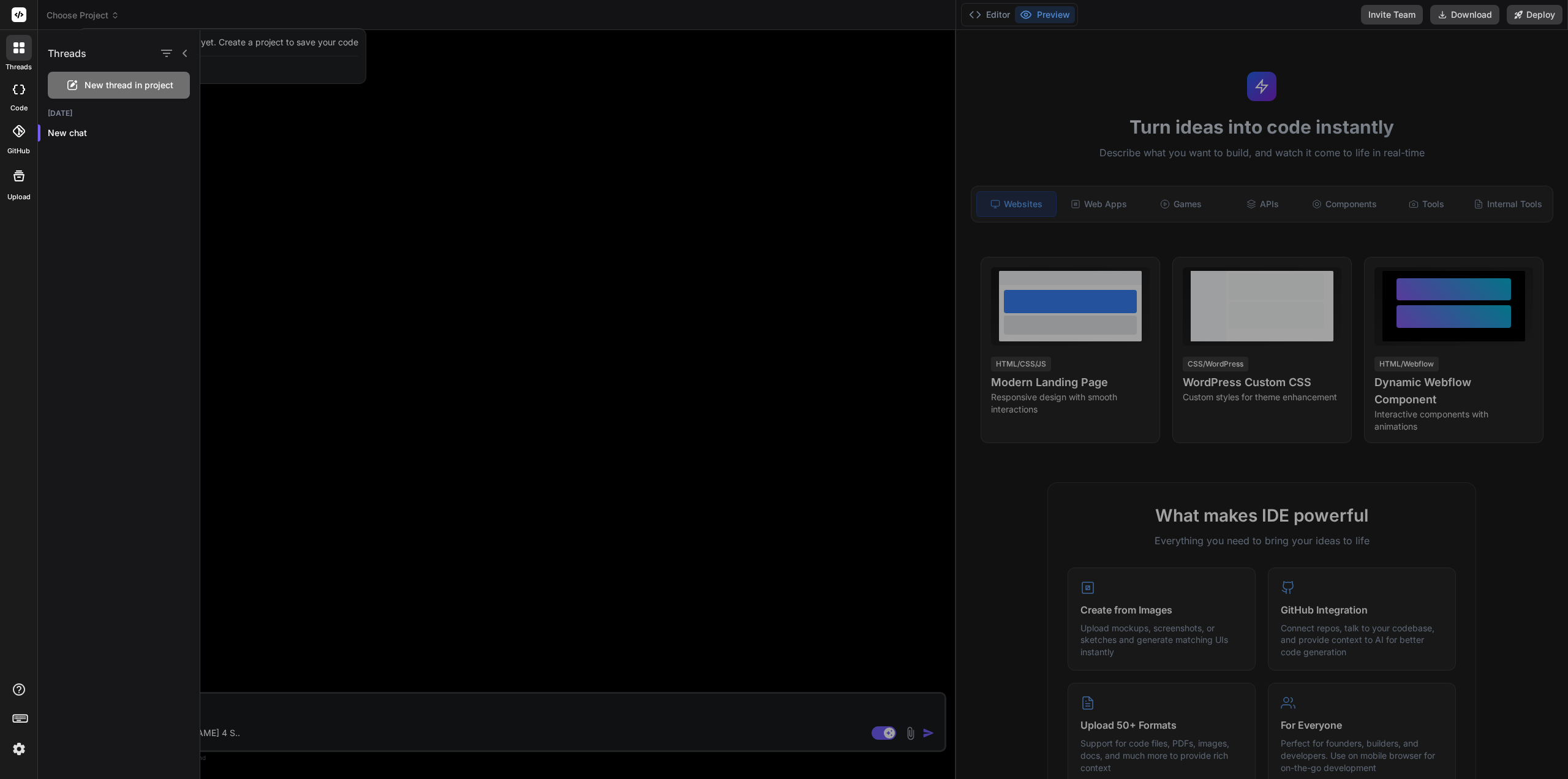
click at [134, 83] on span "New thread in project" at bounding box center [129, 85] width 89 height 12
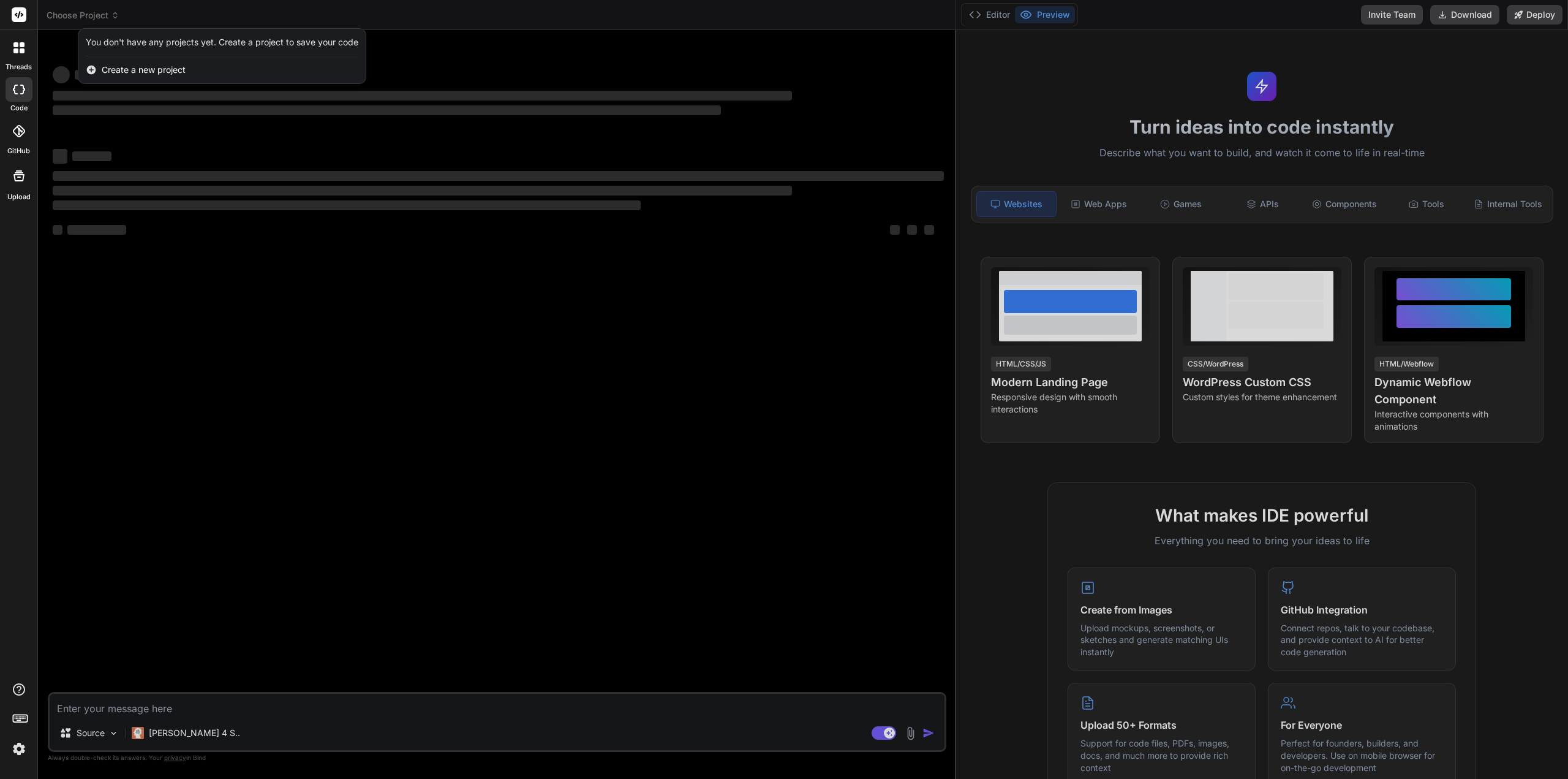
type textarea "x"
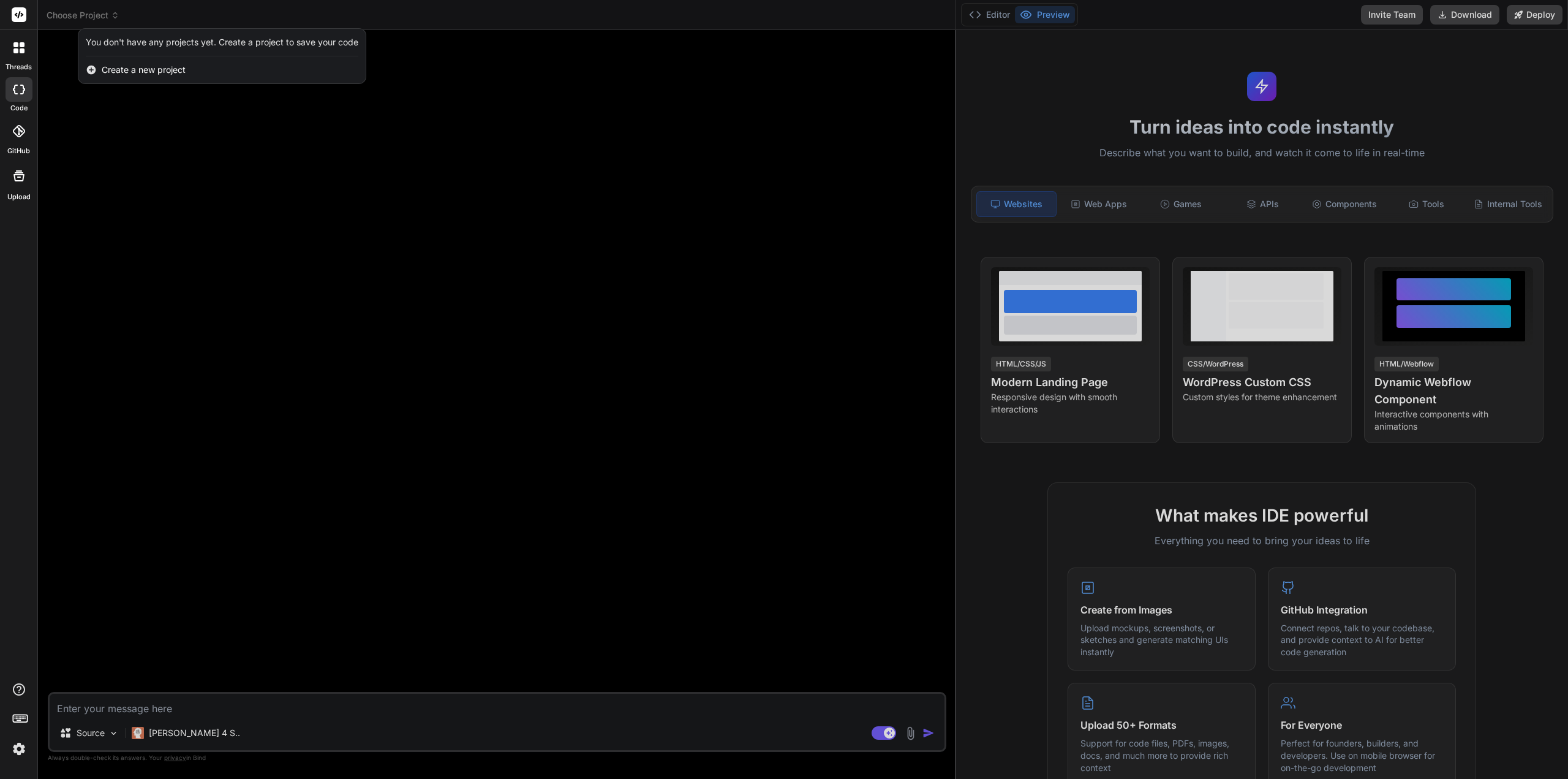
click at [716, 101] on div at bounding box center [784, 389] width 1568 height 779
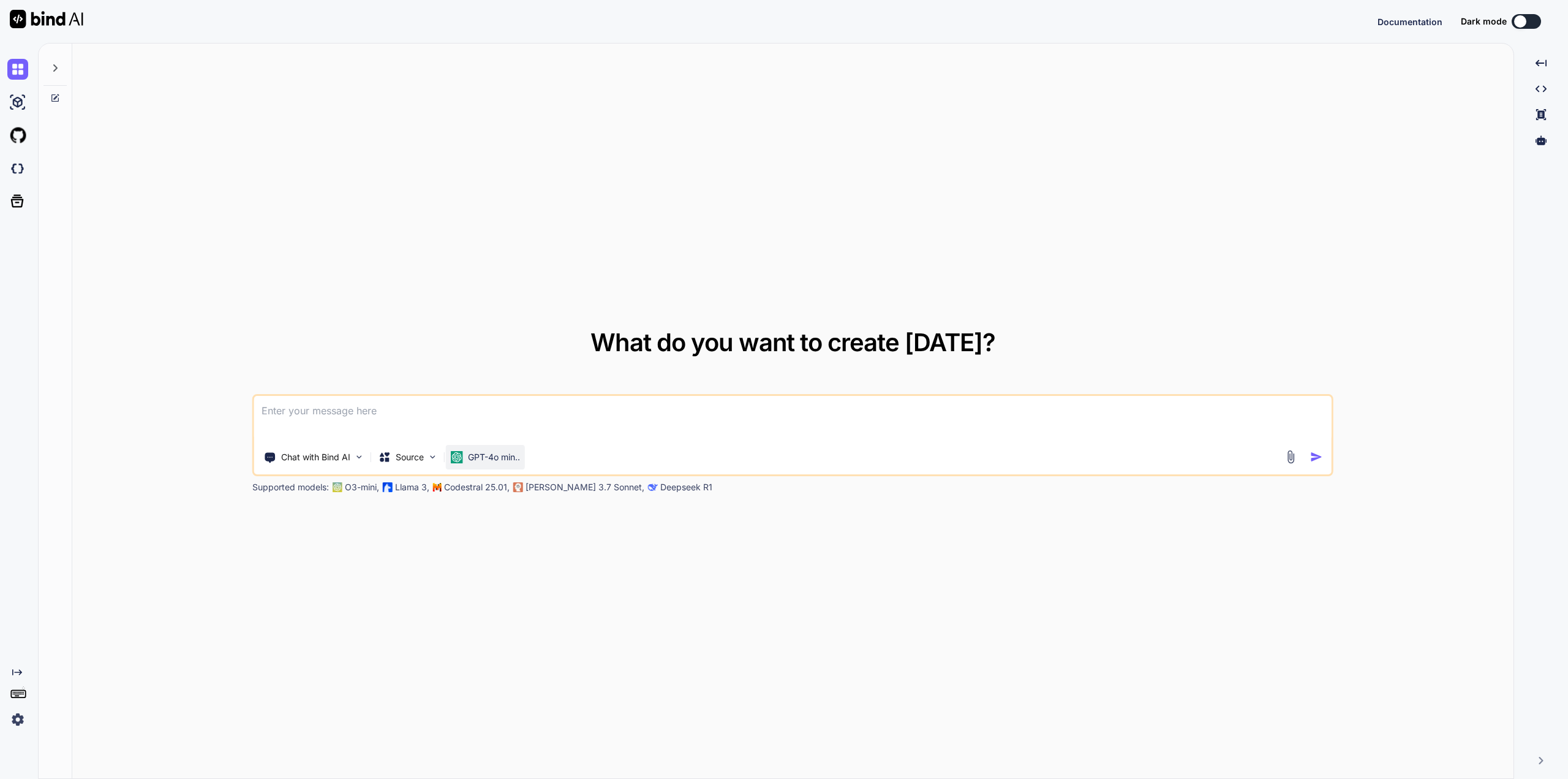
click at [502, 457] on p "GPT-4o min.." at bounding box center [493, 457] width 52 height 12
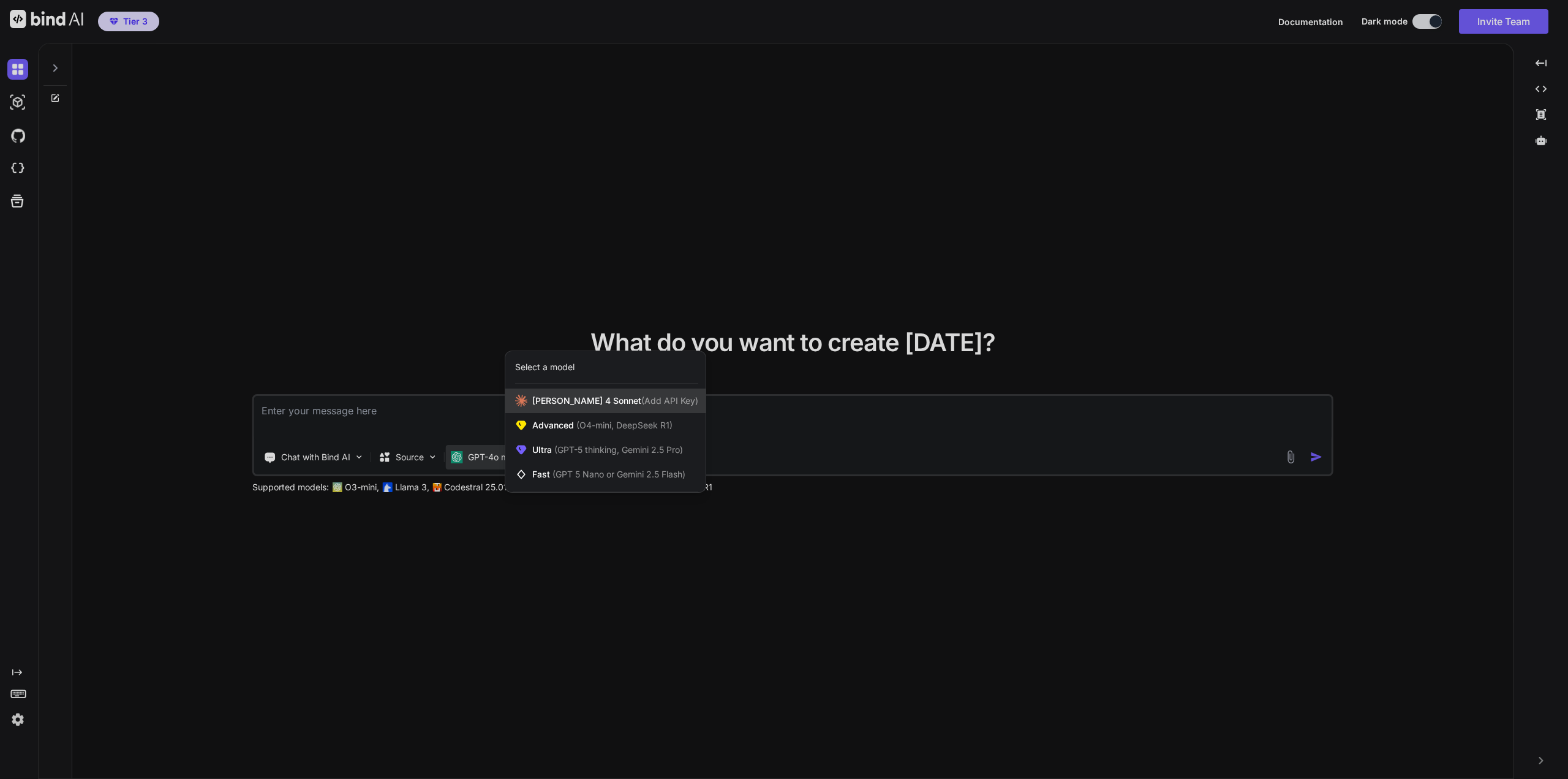
click at [560, 401] on span "Claude 4 Sonnet (Add API Key)" at bounding box center [615, 400] width 166 height 12
type textarea "x"
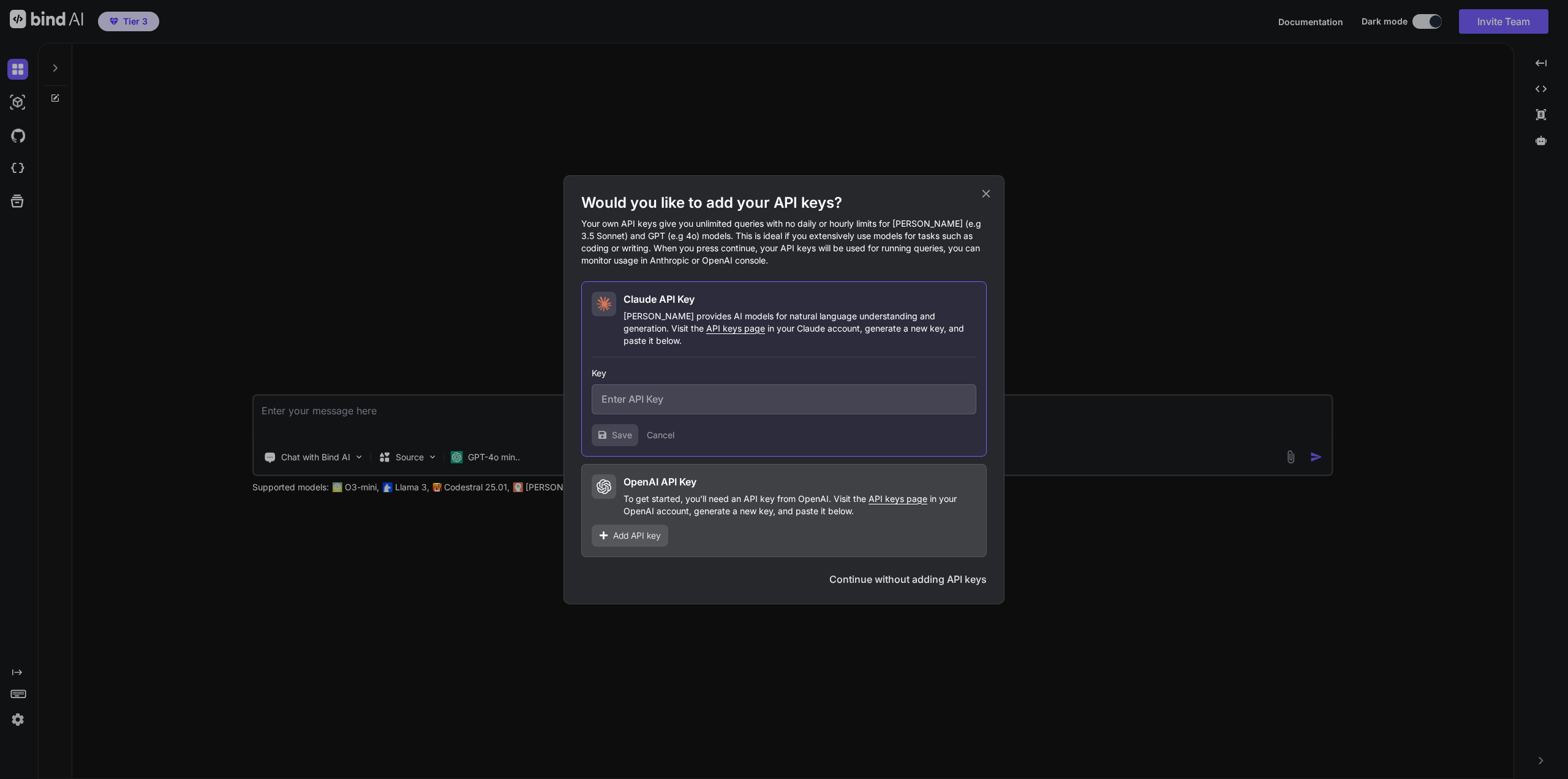
click at [650, 393] on input "text" at bounding box center [784, 399] width 384 height 30
click at [706, 334] on span "API keys page" at bounding box center [735, 328] width 59 height 11
paste input "sk-ant-api03-h2efcRb8zcCgre1N1Y6fW2EIyDTHX3OmgqqeTOaucAHaq3sd4mUvK7BVecXKb8XTSM…"
type input "sk-ant-api03-h2efcRb8zcCgre1N1Y6fW2EIyDTHX3OmgqqeTOaucAHaq3sd4mUvK7BVecXKb8XTSM…"
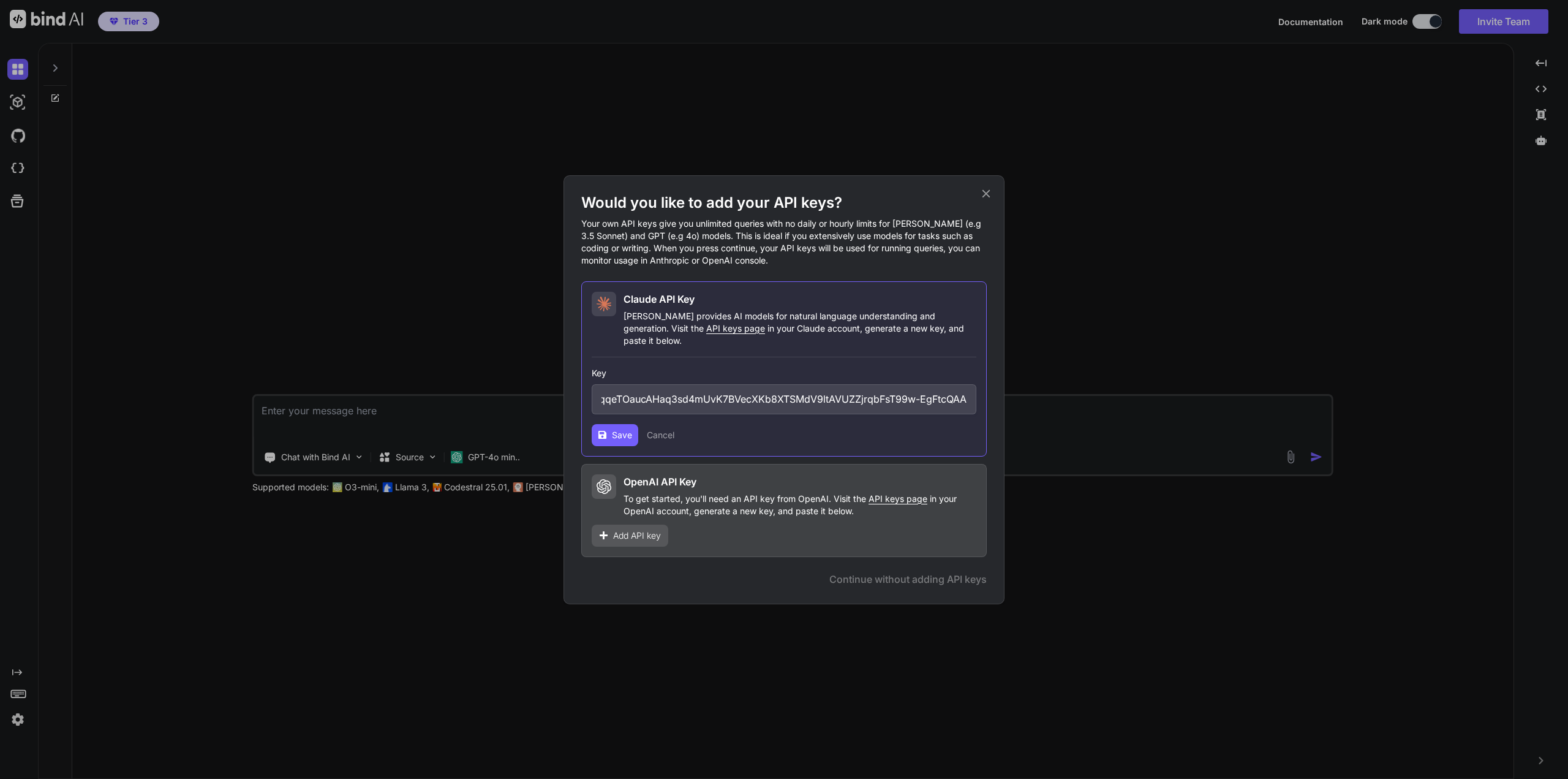
scroll to position [0, 0]
click at [617, 429] on span "Save" at bounding box center [622, 435] width 20 height 12
click at [896, 494] on span "API keys page" at bounding box center [898, 499] width 59 height 11
click at [899, 494] on span "API keys page" at bounding box center [898, 499] width 59 height 11
click at [636, 530] on span "Add API key" at bounding box center [637, 536] width 48 height 12
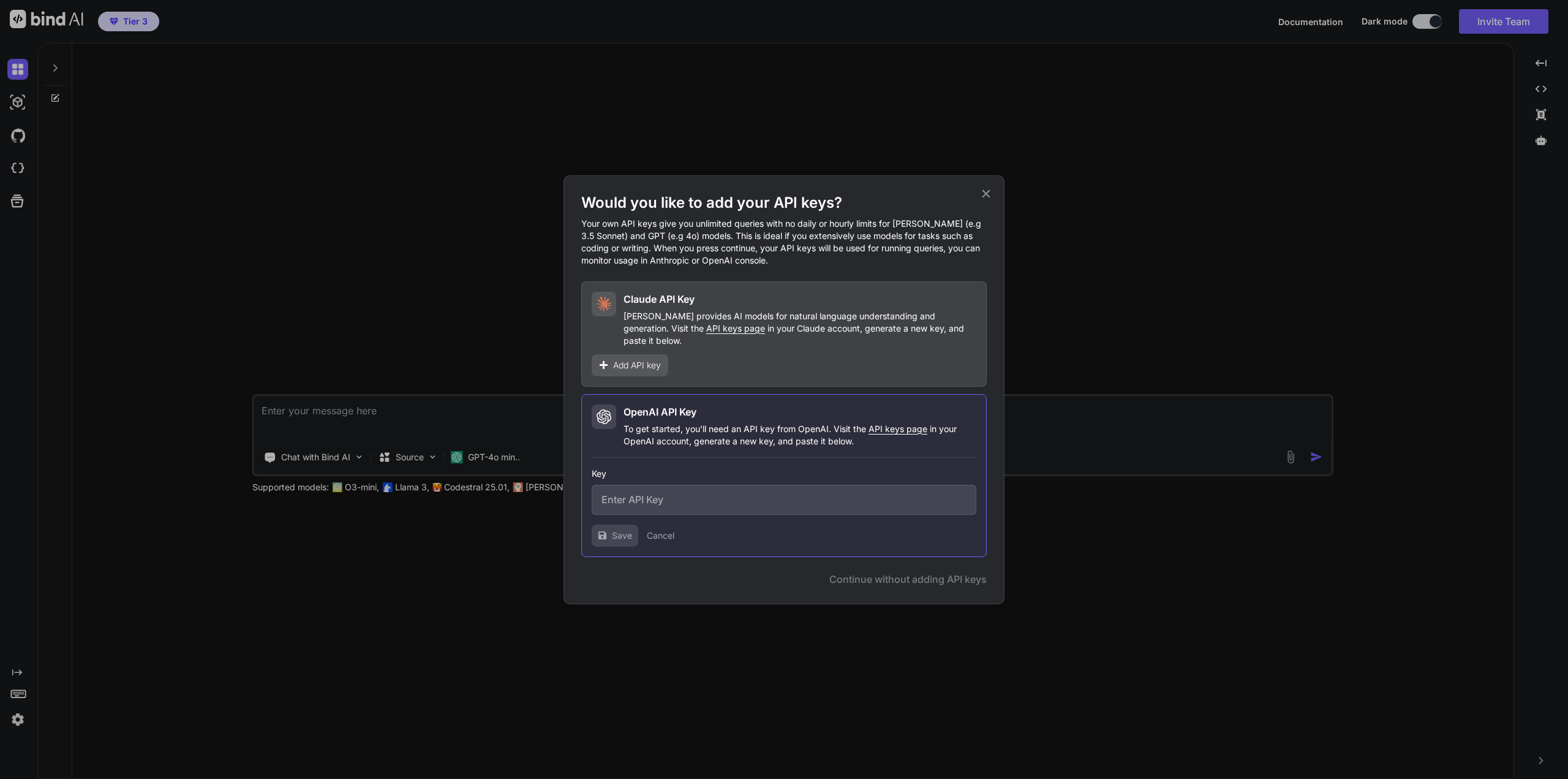
paste input "sk-proj-wsCcizhlqseAQagnzzNJMoMWg6pKAm7eEEojQhgAVnsUj-sHe0jzeHesqCL4WPzHgYgHDms…"
type input "sk-proj-wsCcizhlqseAQagnzzNJMoMWg6pKAm7eEEojQhgAVnsUj-sHe0jzeHesqCL4WPzHgYgHDms…"
click at [615, 530] on span "Save" at bounding box center [622, 536] width 20 height 12
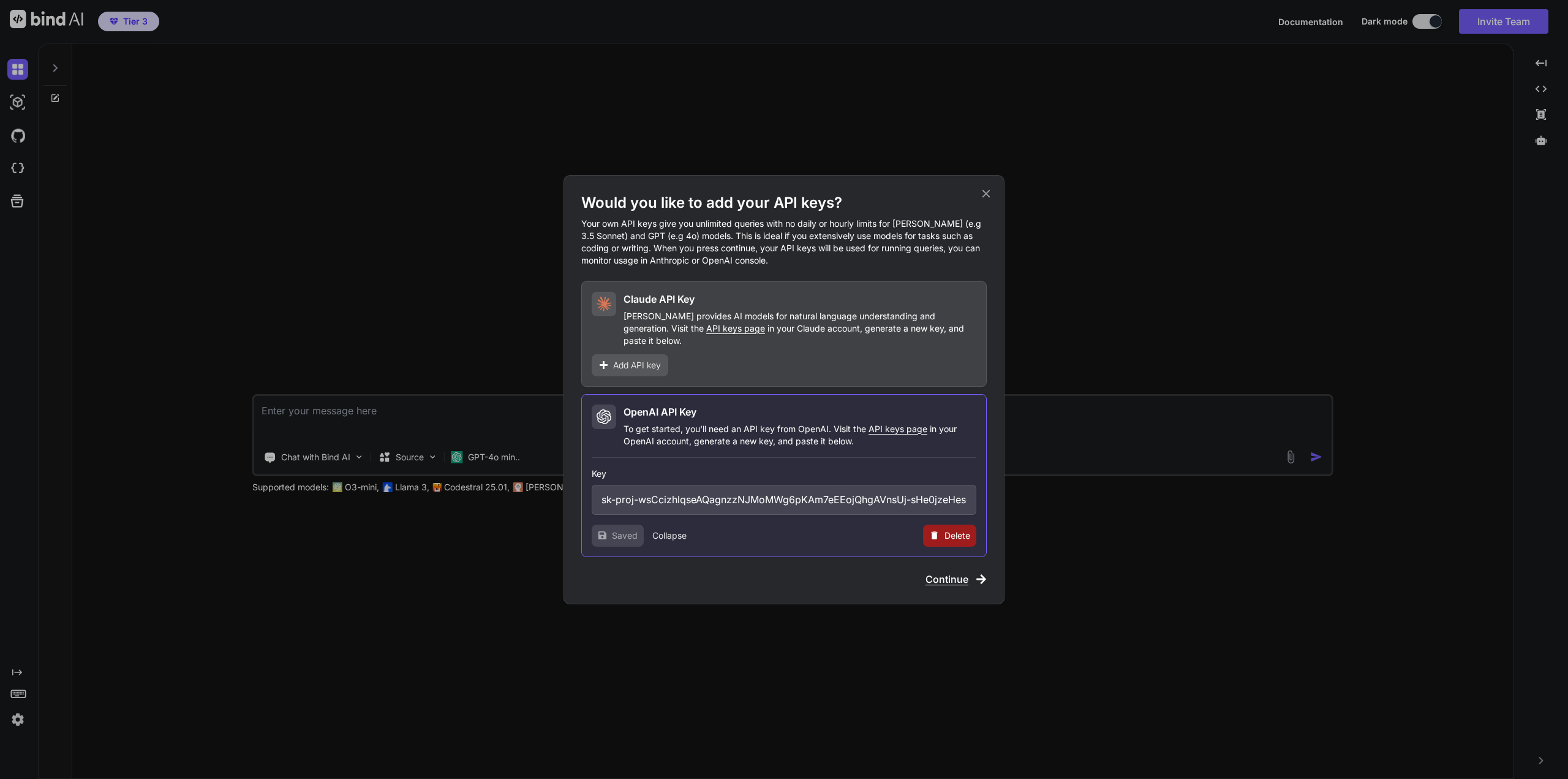
click at [972, 572] on button "Continue" at bounding box center [956, 579] width 62 height 15
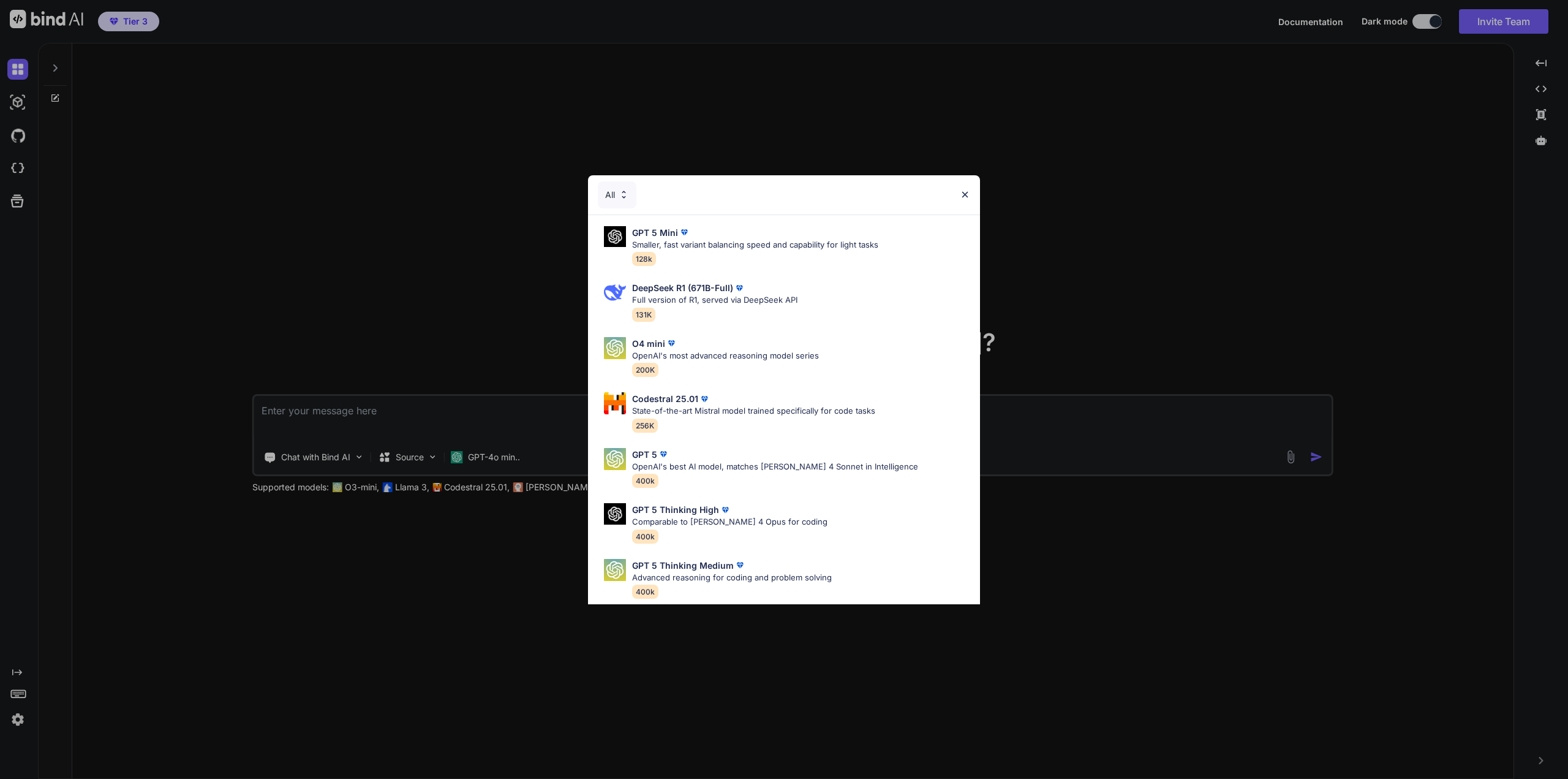
click at [969, 191] on img at bounding box center [965, 195] width 11 height 11
